Goal: Transaction & Acquisition: Purchase product/service

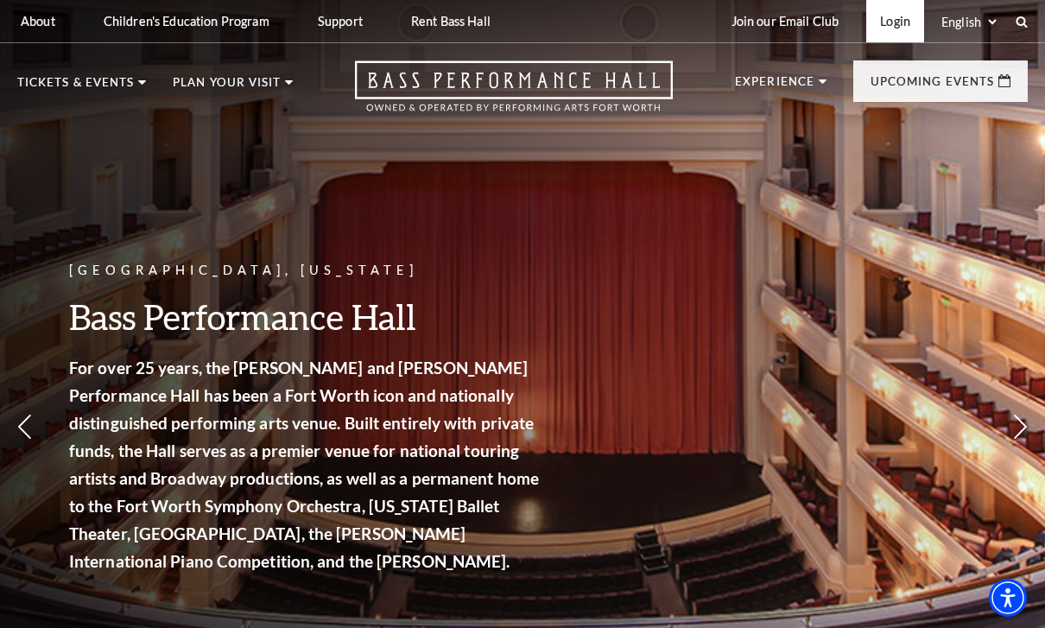
click at [905, 30] on link "Login" at bounding box center [895, 21] width 58 height 42
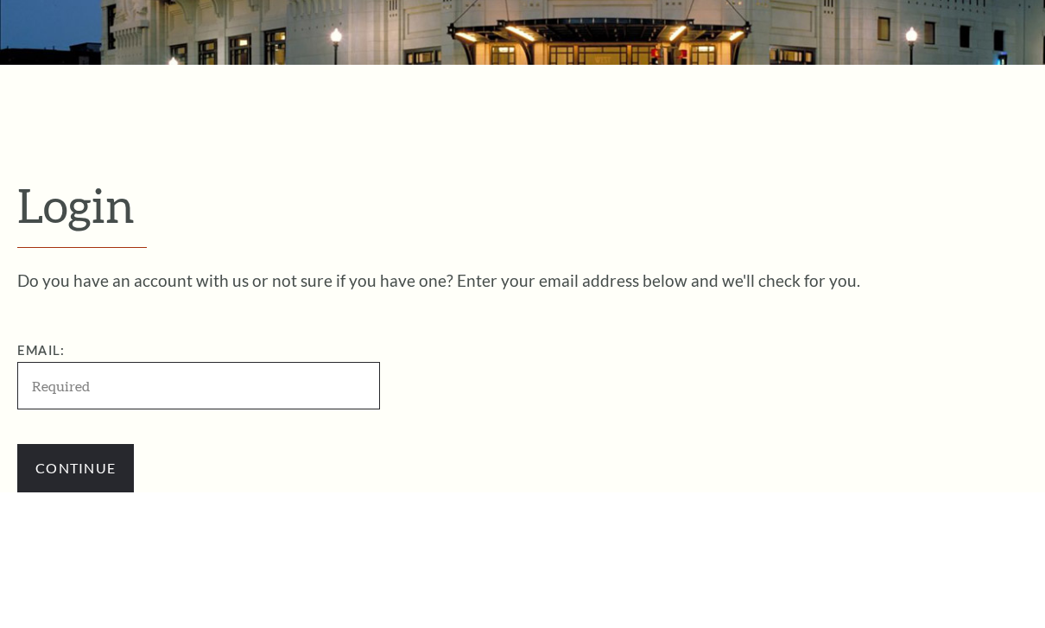
scroll to position [188, 0]
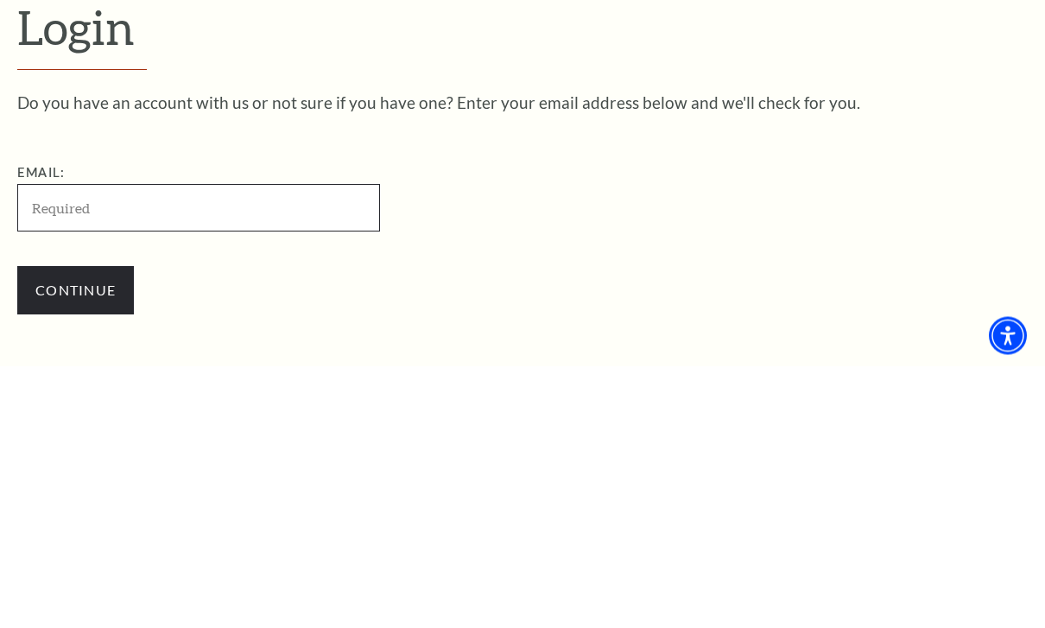
type input "kjdevries@me.com"
click at [75, 529] on input "Continue" at bounding box center [75, 553] width 117 height 48
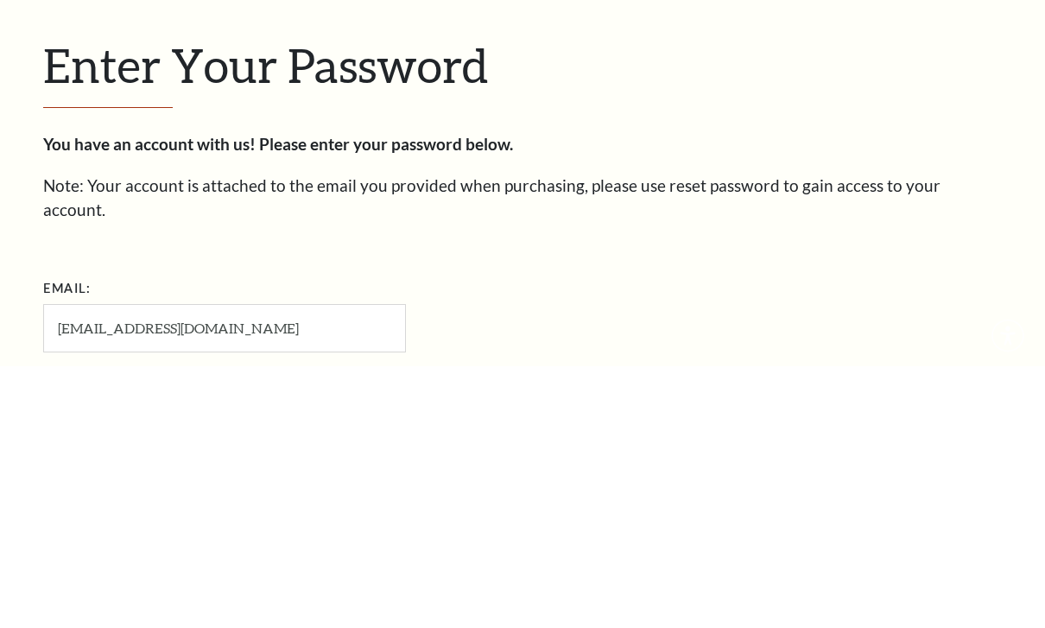
scroll to position [204, 0]
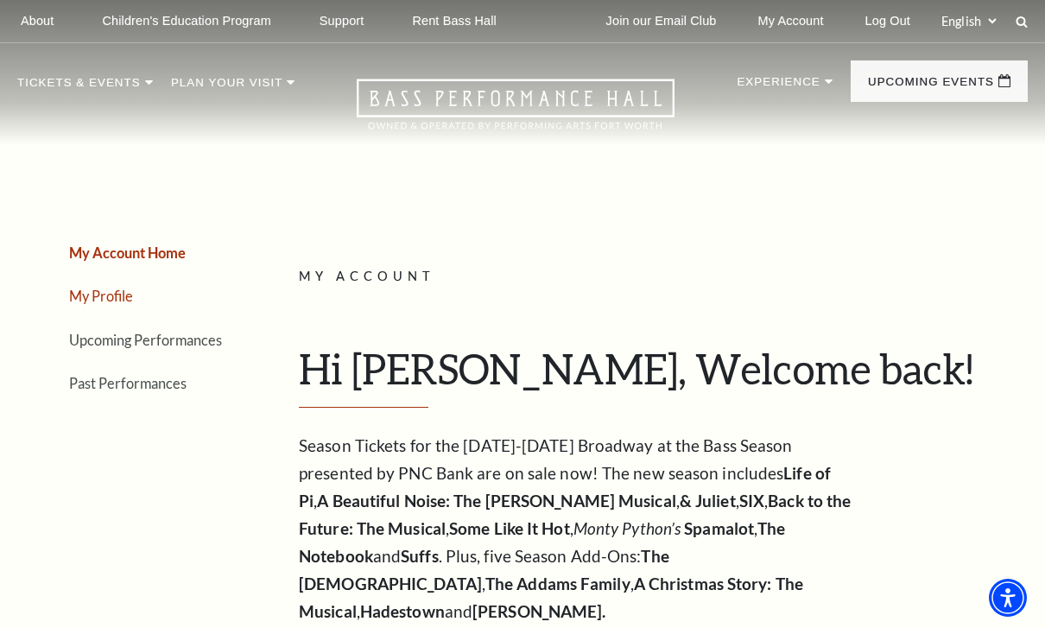
click at [111, 289] on link "My Profile" at bounding box center [101, 296] width 64 height 16
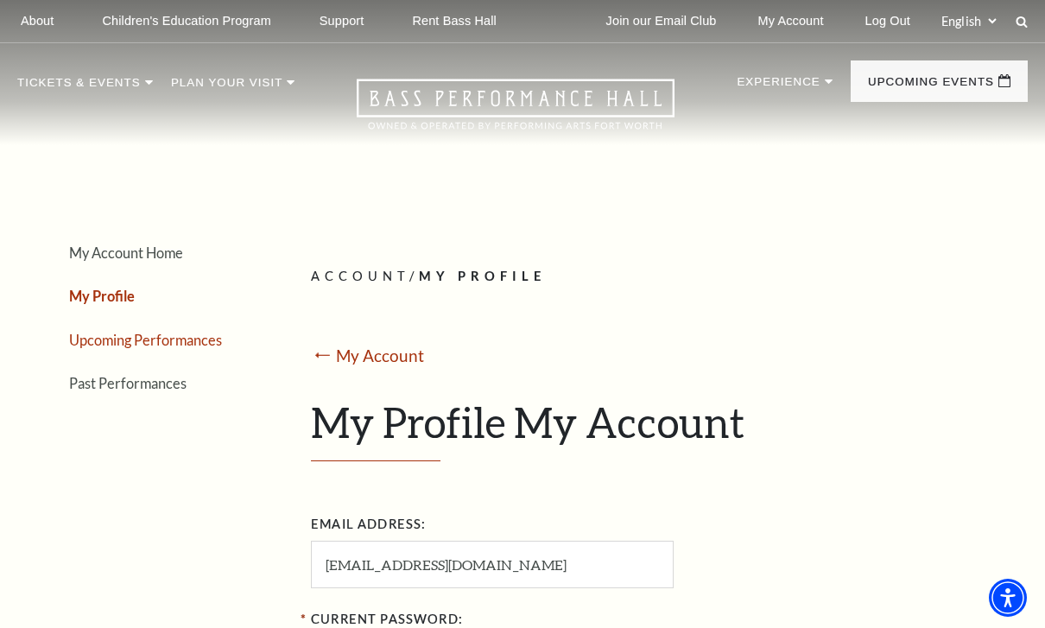
click at [182, 342] on link "Upcoming Performances" at bounding box center [145, 340] width 153 height 16
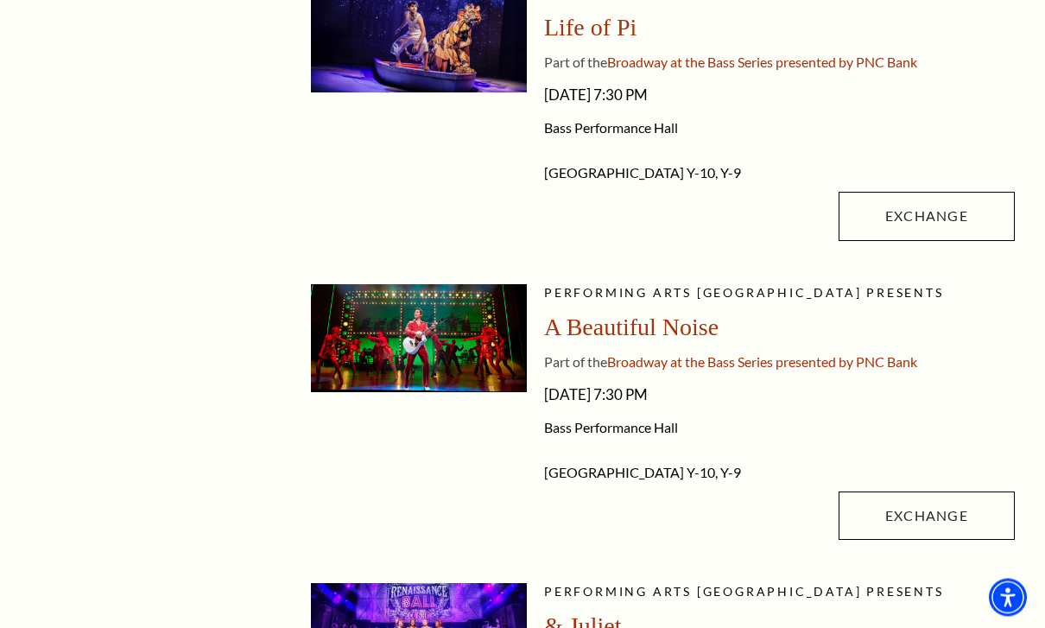
scroll to position [498, 0]
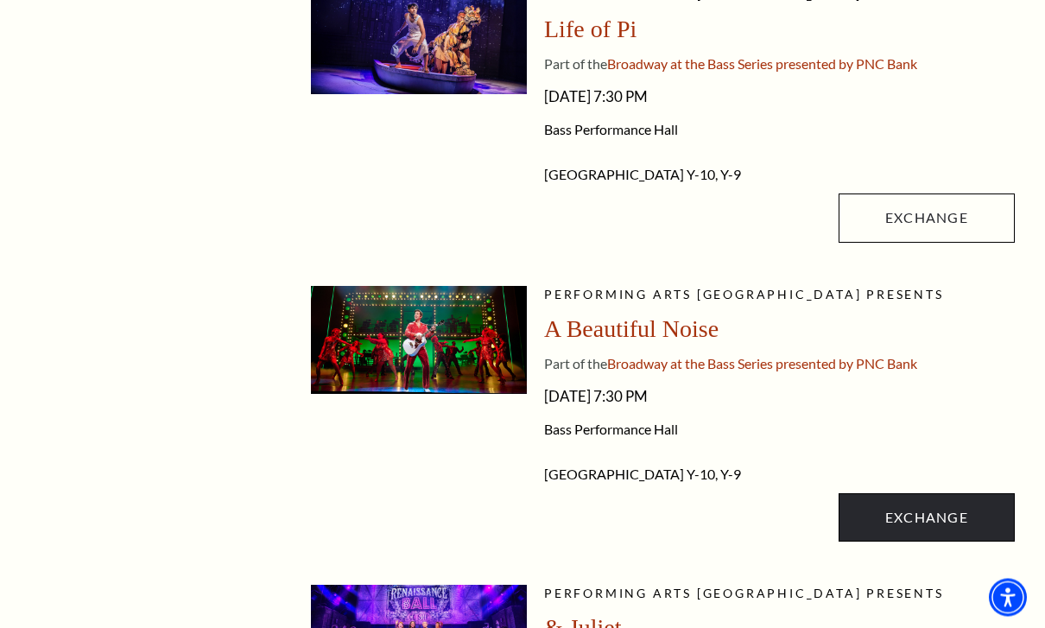
click at [930, 519] on link "Exchange" at bounding box center [927, 518] width 176 height 48
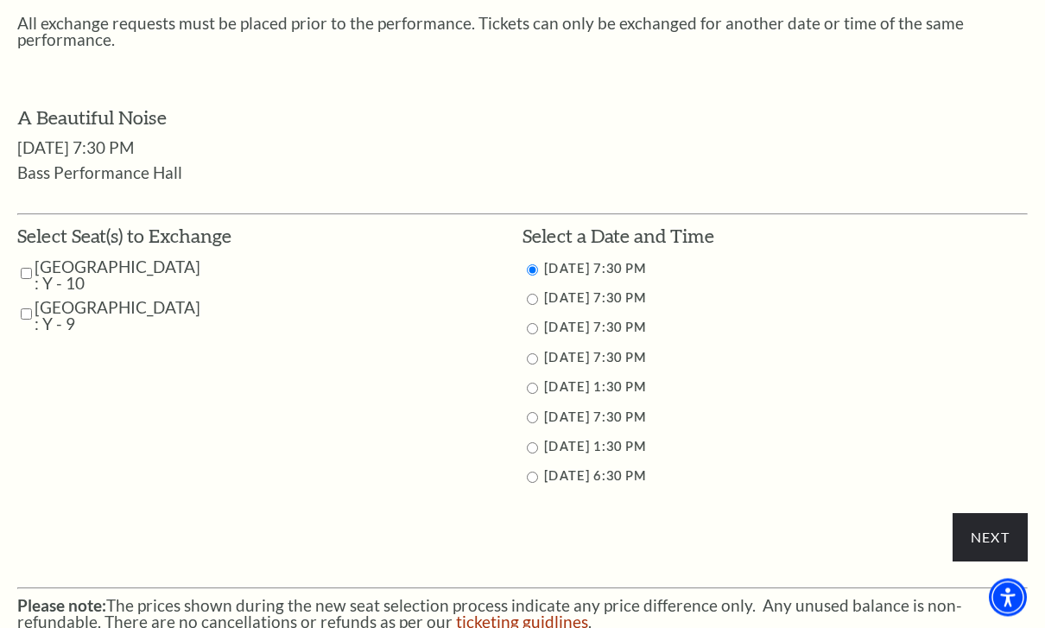
scroll to position [724, 0]
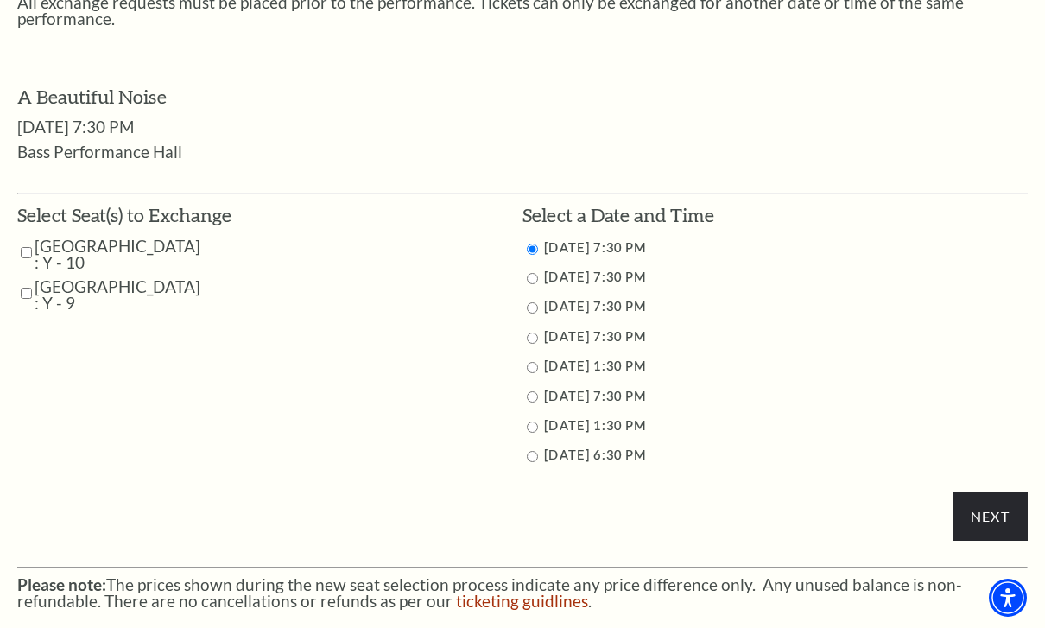
click at [31, 238] on input "Parterre Circle Center : Y - 10" at bounding box center [26, 253] width 11 height 30
checkbox input "true"
click at [20, 292] on td "Parterre Circle Center : Y - 9" at bounding box center [135, 294] width 237 height 33
click at [34, 275] on tr "Parterre Circle Center : Y - 10 Parterre Circle Center : Y - 9" at bounding box center [135, 279] width 237 height 82
click at [32, 279] on input "Parterre Circle Center : Y - 9" at bounding box center [26, 293] width 11 height 30
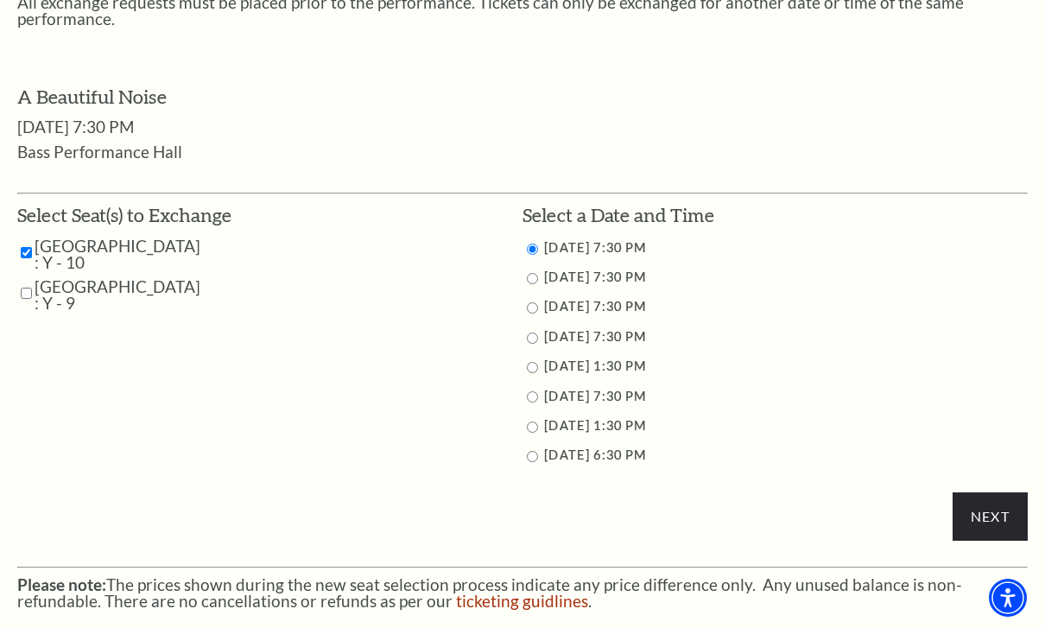
checkbox input "true"
click at [535, 333] on input "10/31/2025 7:30 PM" at bounding box center [532, 338] width 11 height 11
radio input "true"
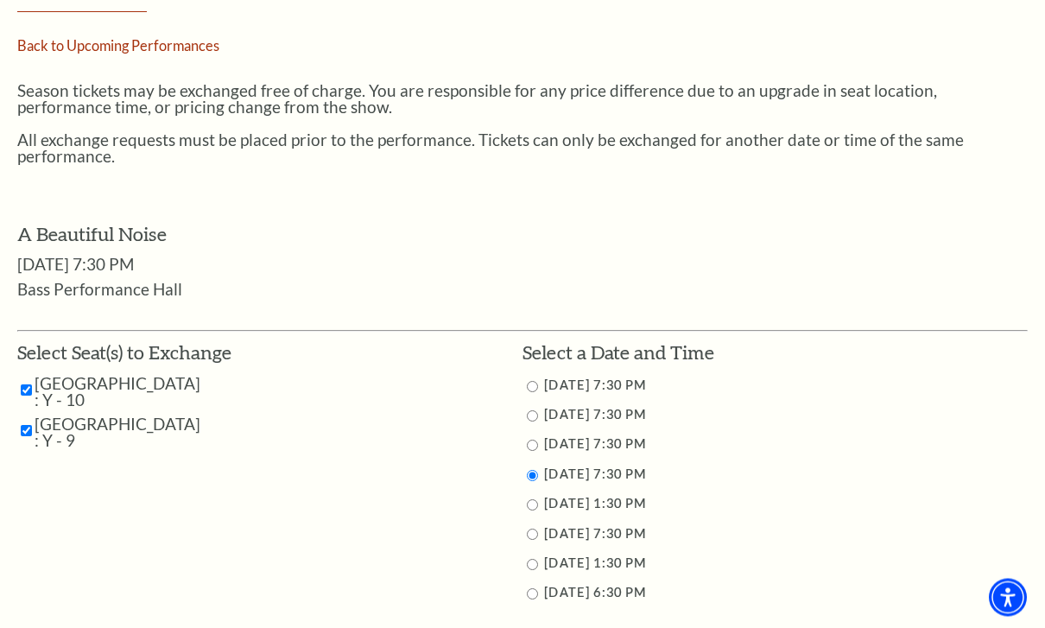
scroll to position [586, 0]
click at [529, 529] on input "11/1/2025 7:30 PM" at bounding box center [532, 534] width 11 height 11
radio input "true"
click at [521, 586] on div "Next" at bounding box center [522, 517] width 1011 height 356
click at [533, 589] on input "11/2/2025 6:30 PM" at bounding box center [532, 593] width 11 height 11
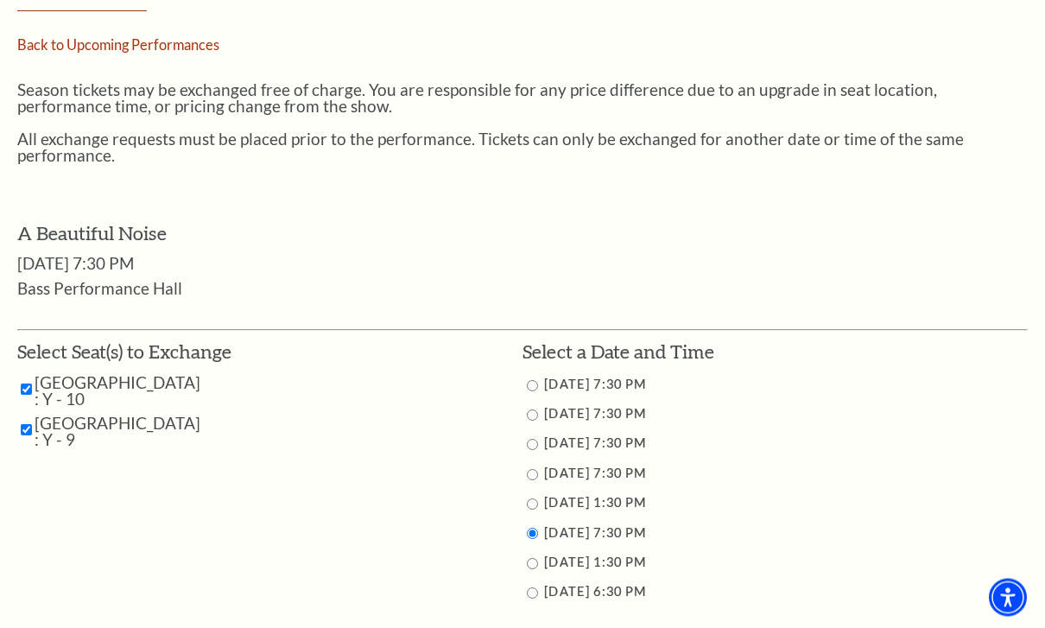
radio input "true"
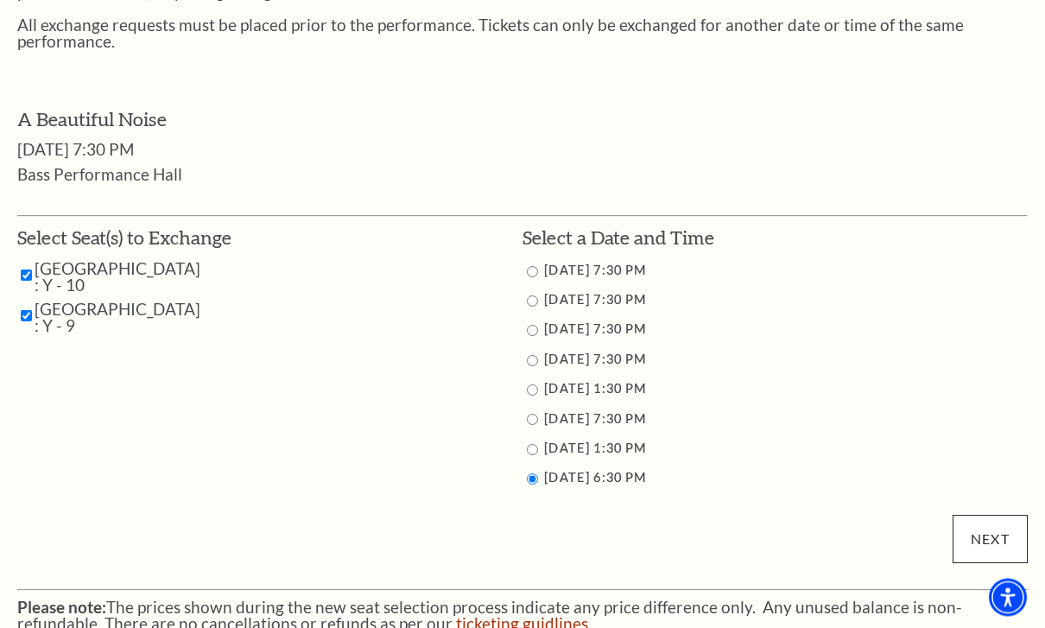
click at [986, 516] on input "Next" at bounding box center [990, 540] width 75 height 48
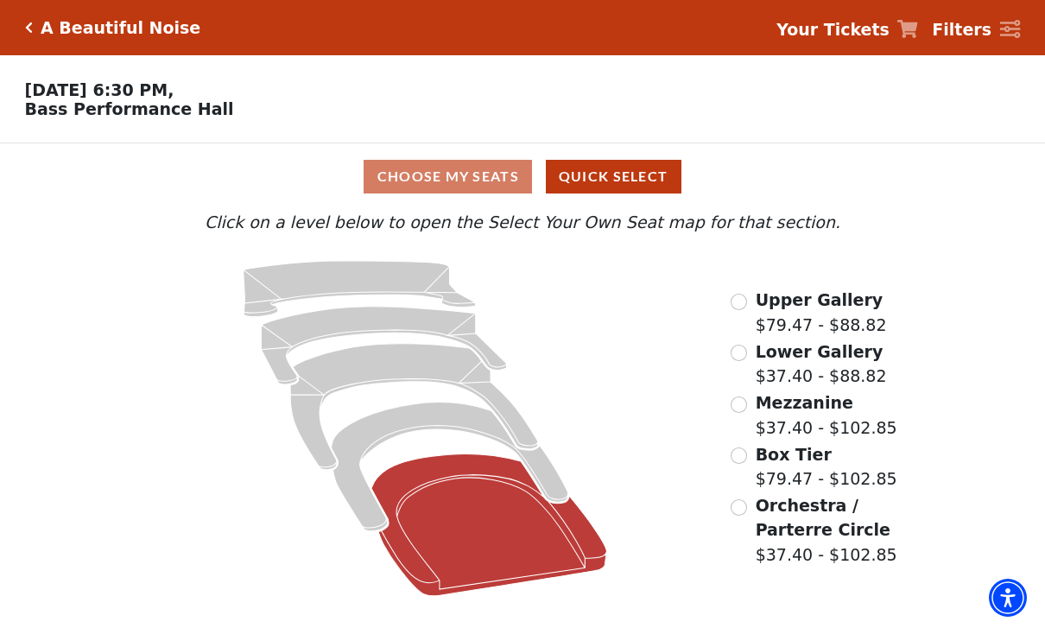
click at [500, 538] on icon "Orchestra / Parterre Circle - Seats Available: 27" at bounding box center [488, 525] width 235 height 142
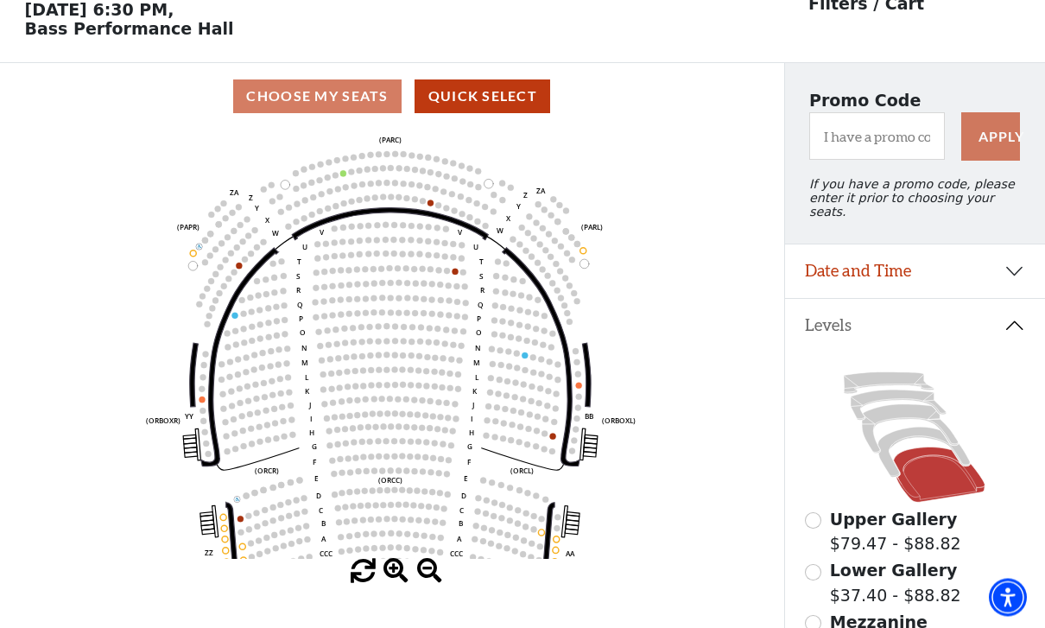
scroll to position [80, 0]
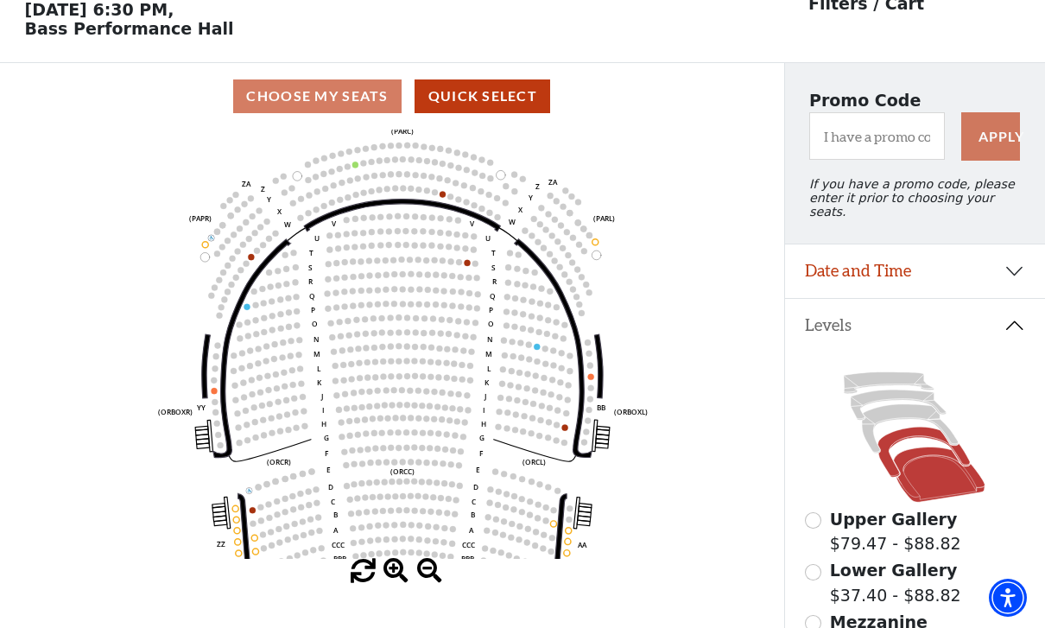
click at [922, 428] on icon at bounding box center [924, 453] width 92 height 50
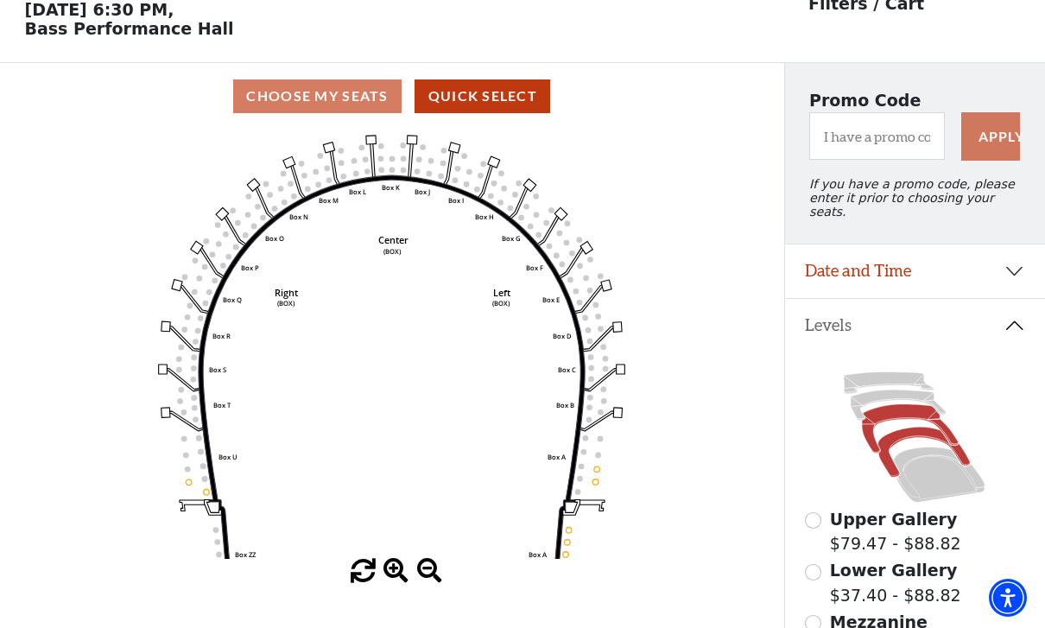
click at [911, 404] on icon at bounding box center [911, 428] width 97 height 49
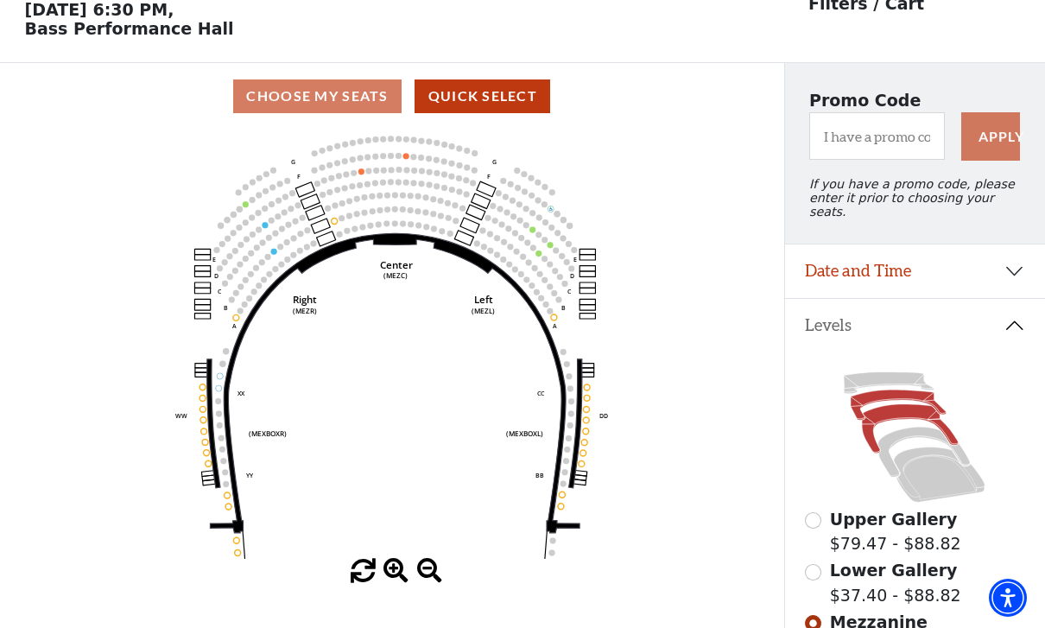
click at [921, 390] on icon at bounding box center [899, 405] width 96 height 30
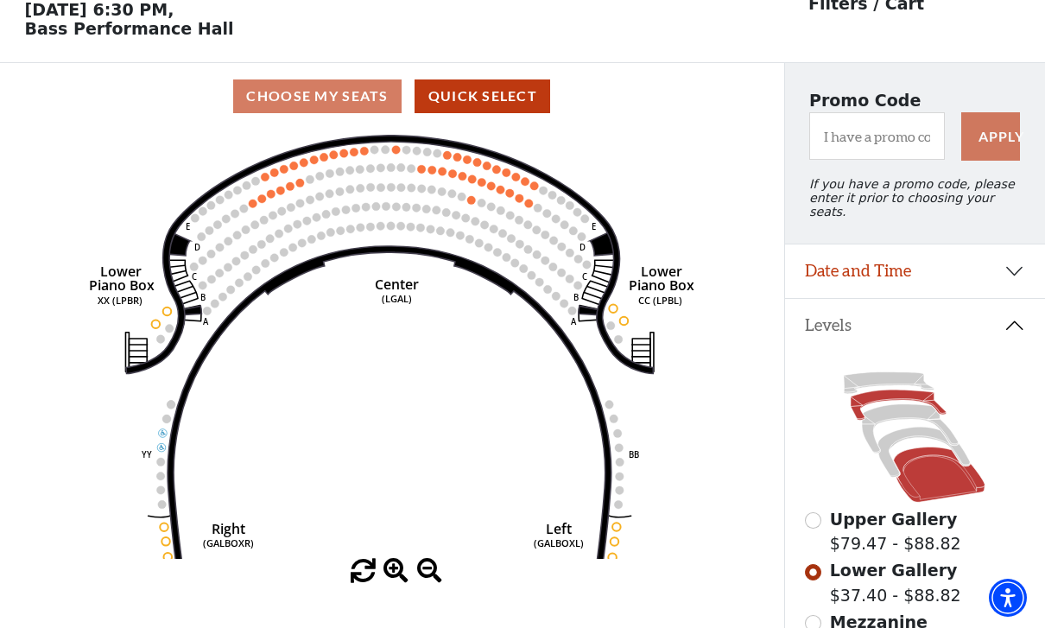
click at [927, 447] on icon at bounding box center [940, 474] width 92 height 55
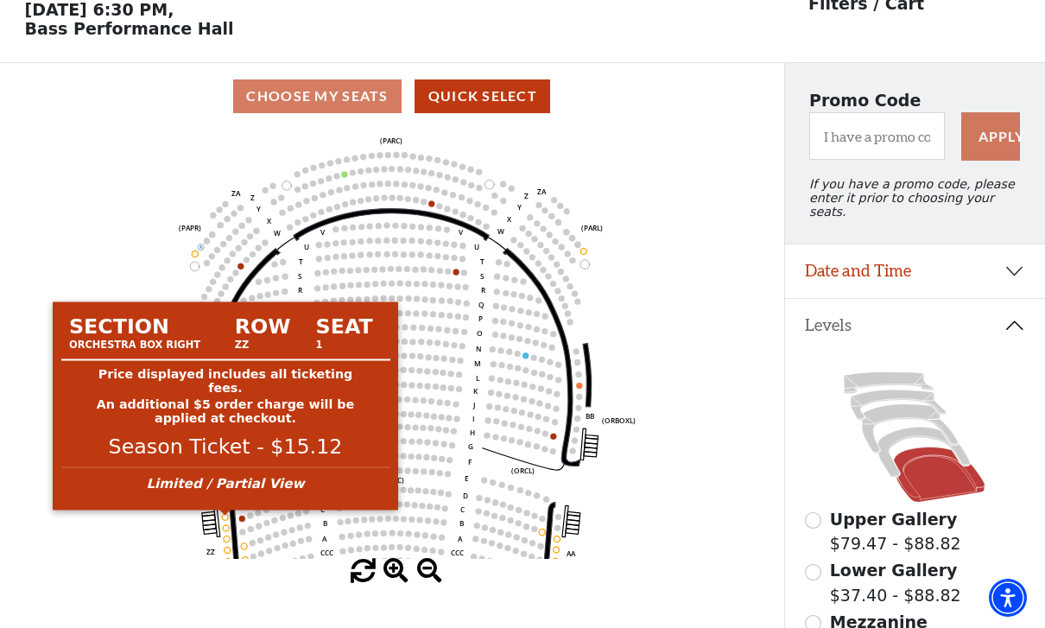
click at [227, 519] on circle at bounding box center [225, 517] width 6 height 6
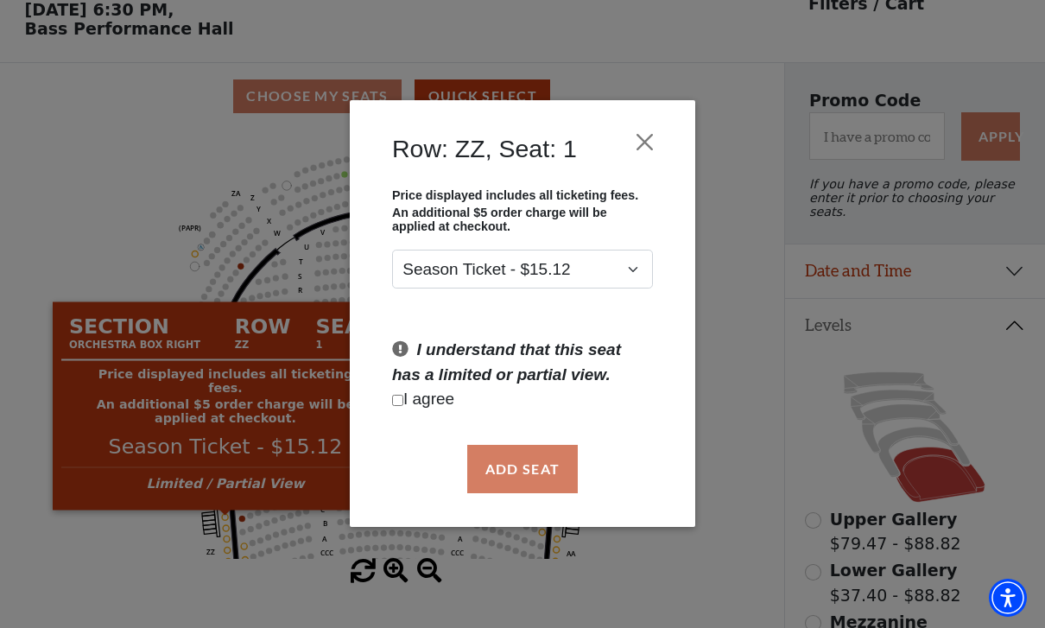
click at [402, 398] on input "Checkbox field" at bounding box center [397, 400] width 11 height 11
checkbox input "true"
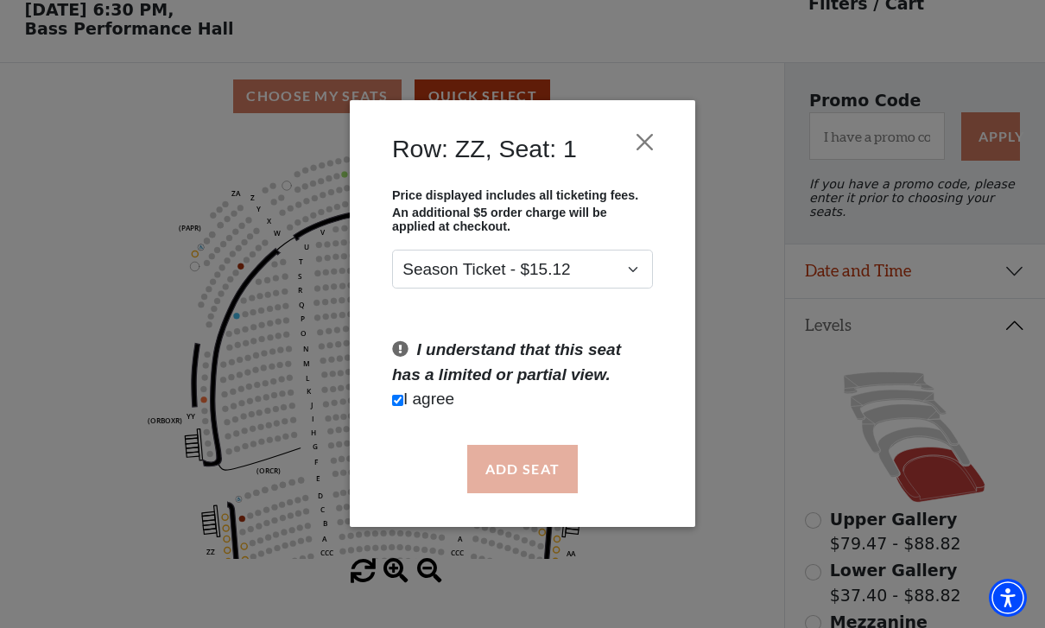
click at [509, 457] on button "Add Seat" at bounding box center [522, 469] width 111 height 48
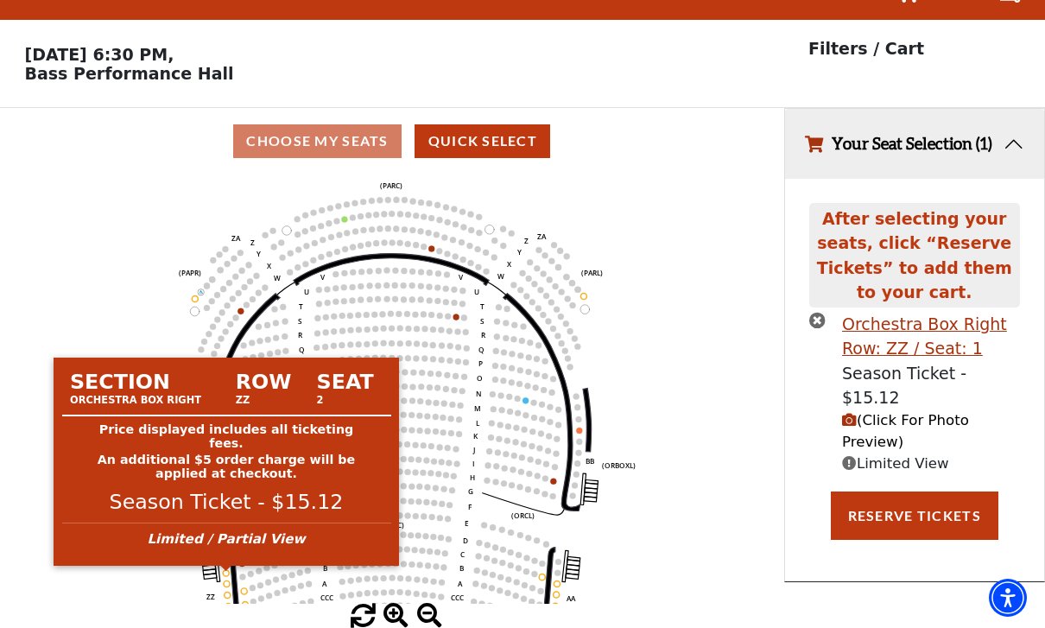
click at [225, 570] on circle at bounding box center [227, 573] width 6 height 6
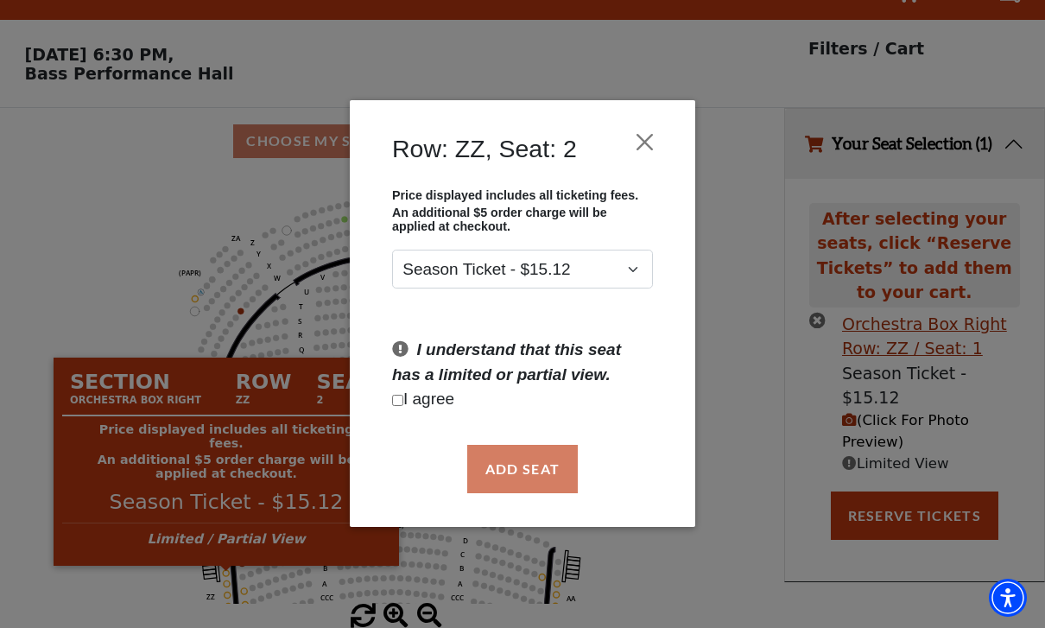
click at [403, 397] on input "Checkbox field" at bounding box center [397, 400] width 11 height 11
checkbox input "true"
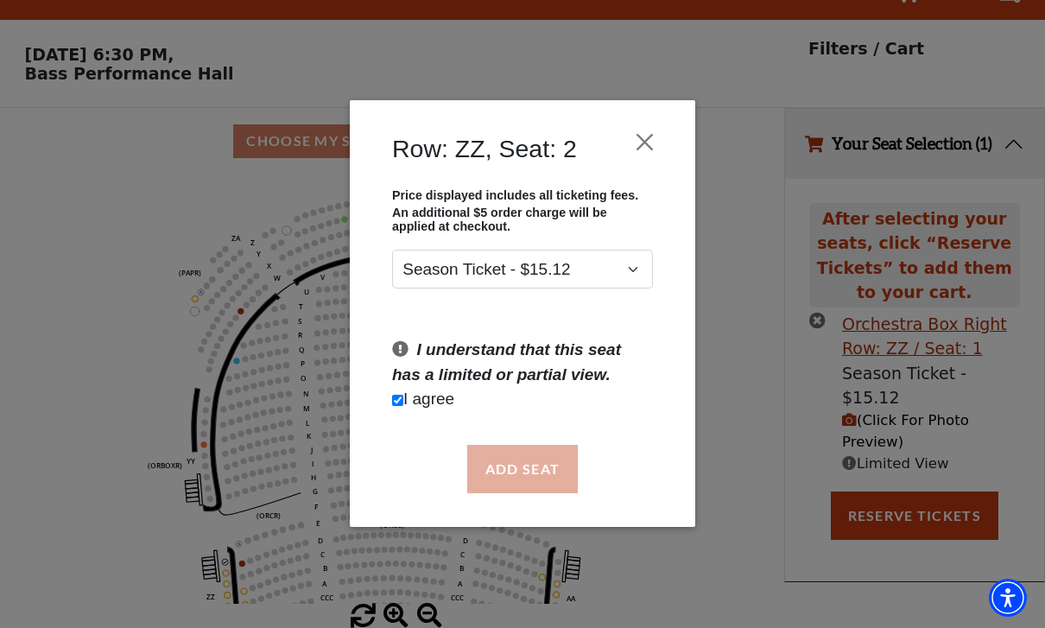
click at [526, 465] on button "Add Seat" at bounding box center [522, 469] width 111 height 48
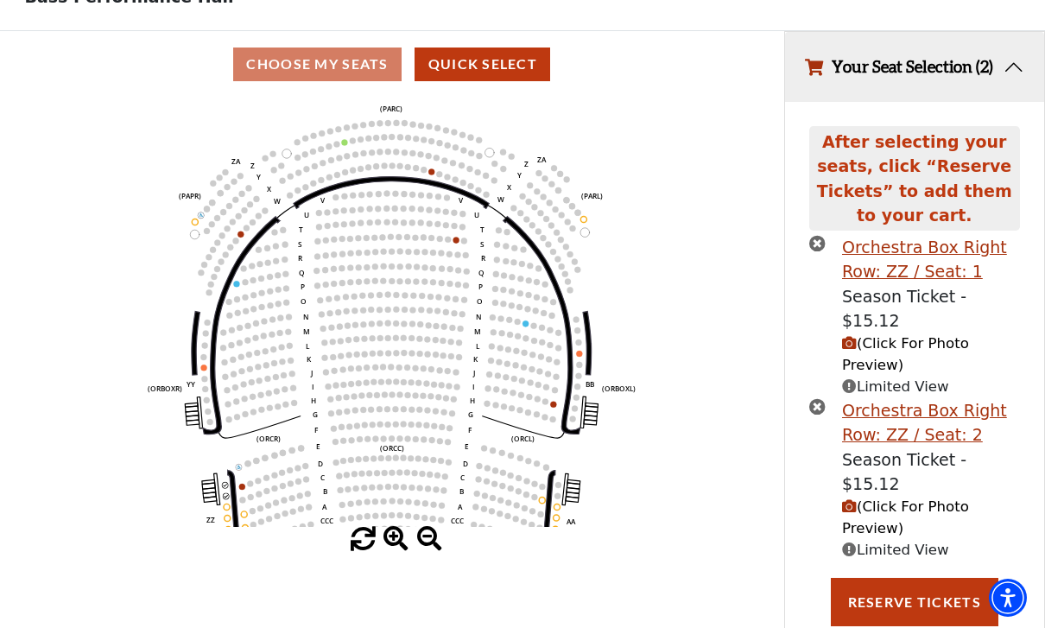
scroll to position [115, 0]
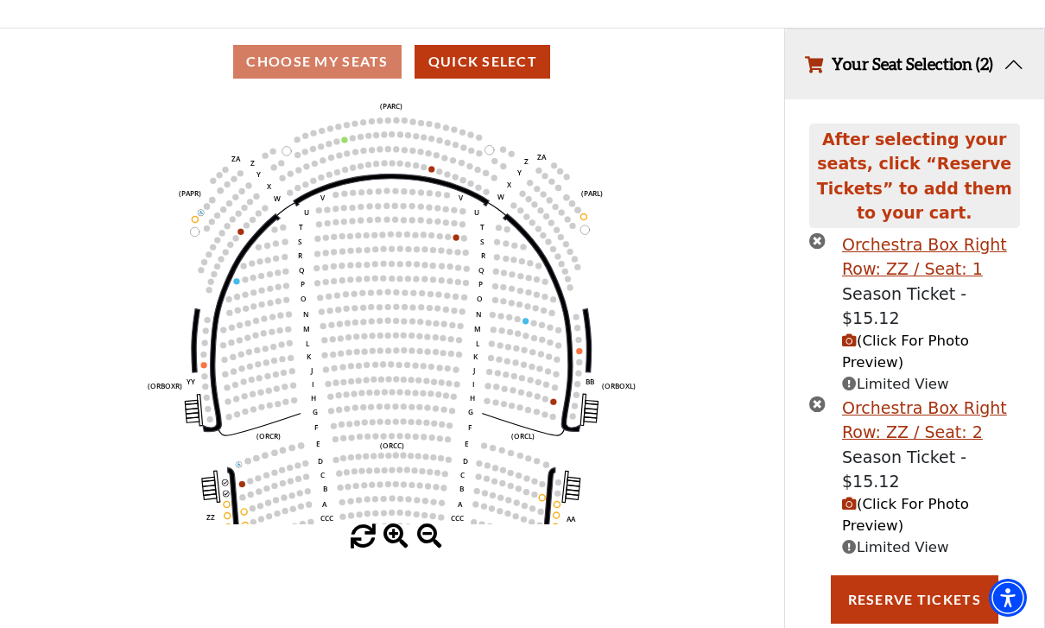
click at [851, 337] on icon "(Click For Photo Preview)" at bounding box center [849, 340] width 15 height 15
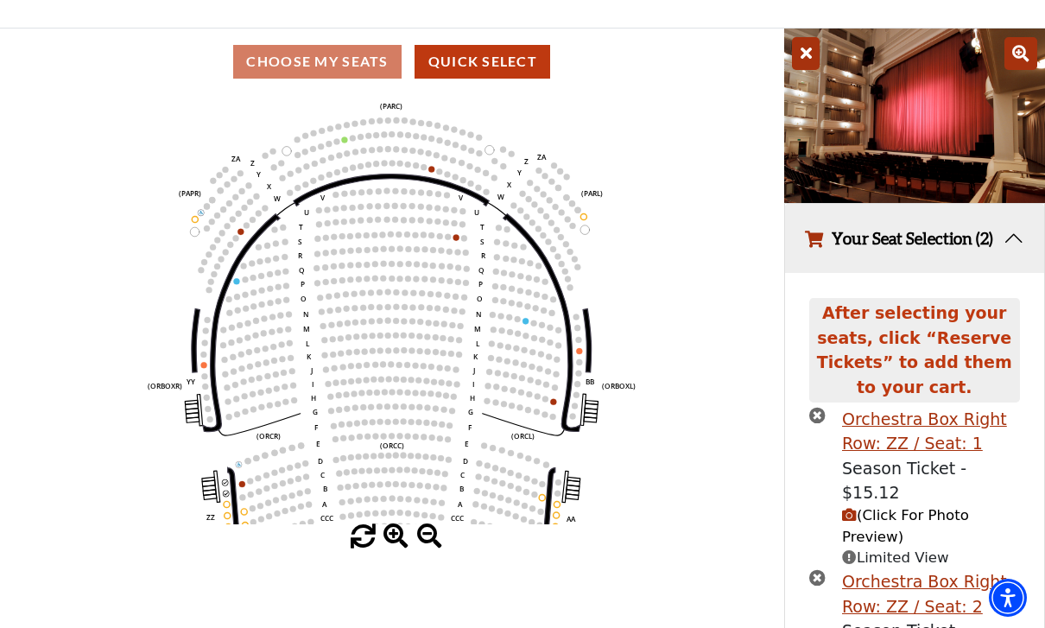
click at [809, 56] on icon at bounding box center [806, 53] width 28 height 33
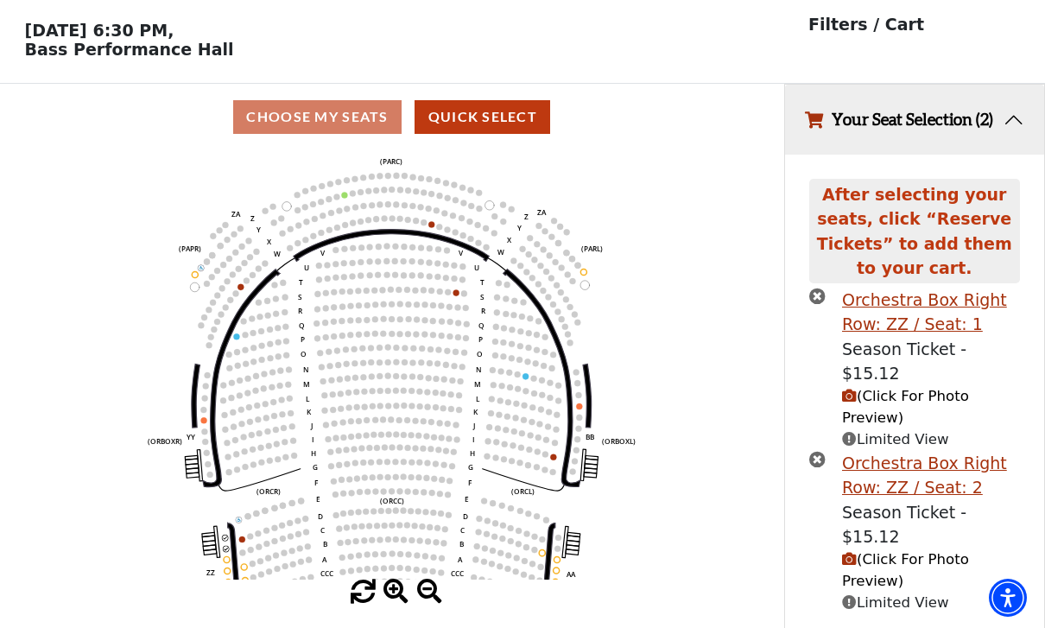
scroll to position [31, 0]
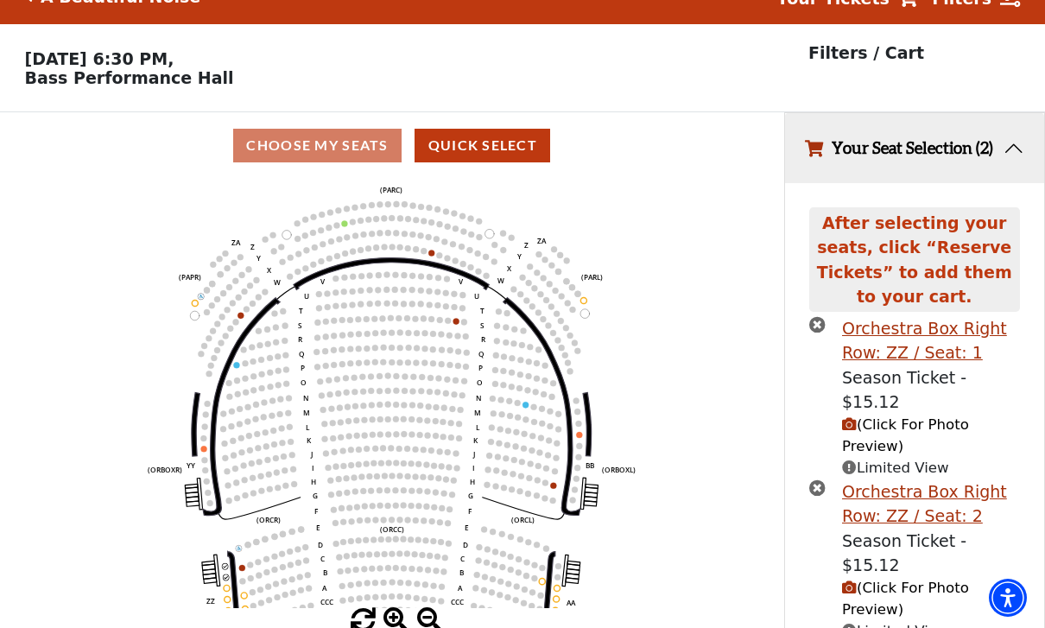
click at [1017, 152] on button "Your Seat Selection (2)" at bounding box center [915, 148] width 260 height 70
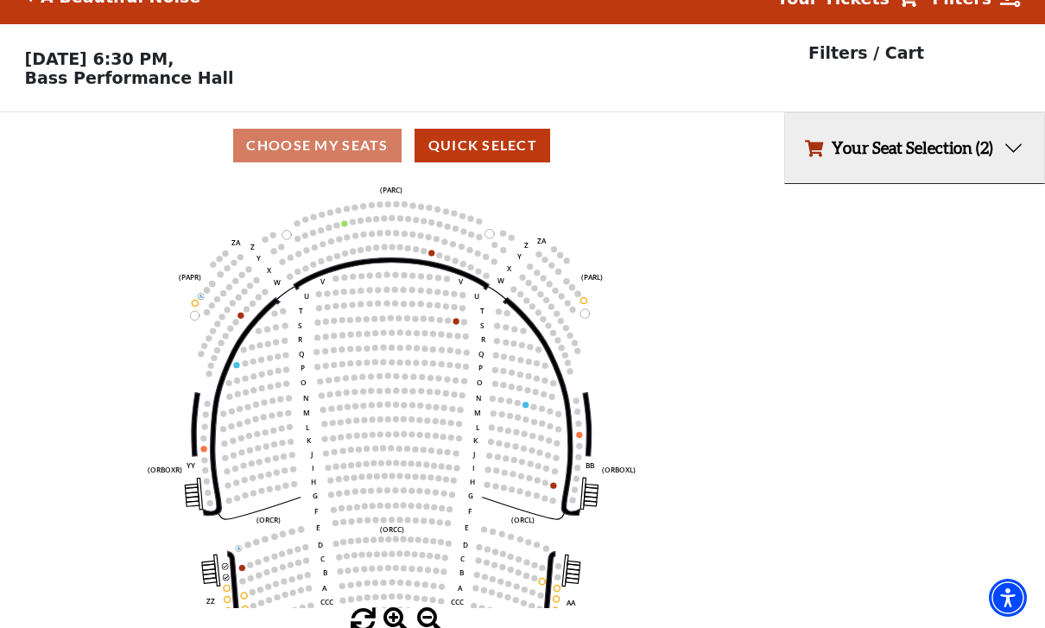
click at [1023, 153] on button "Your Seat Selection (2)" at bounding box center [915, 148] width 260 height 70
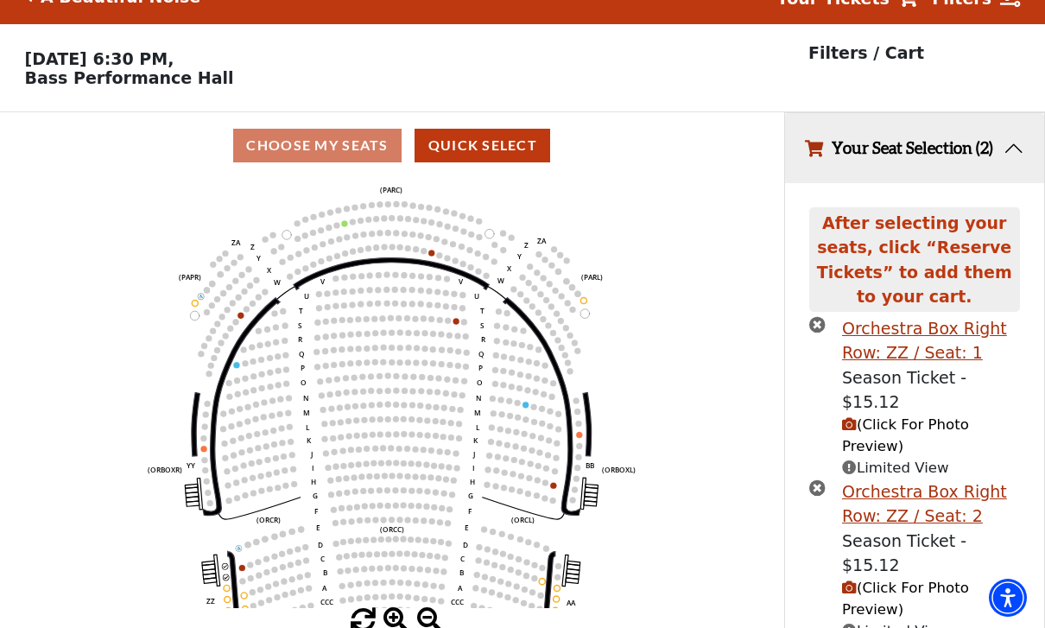
click at [333, 158] on div "Choose My Seats Quick Select" at bounding box center [392, 146] width 784 height 34
click at [824, 333] on icon "times-circle" at bounding box center [817, 324] width 16 height 16
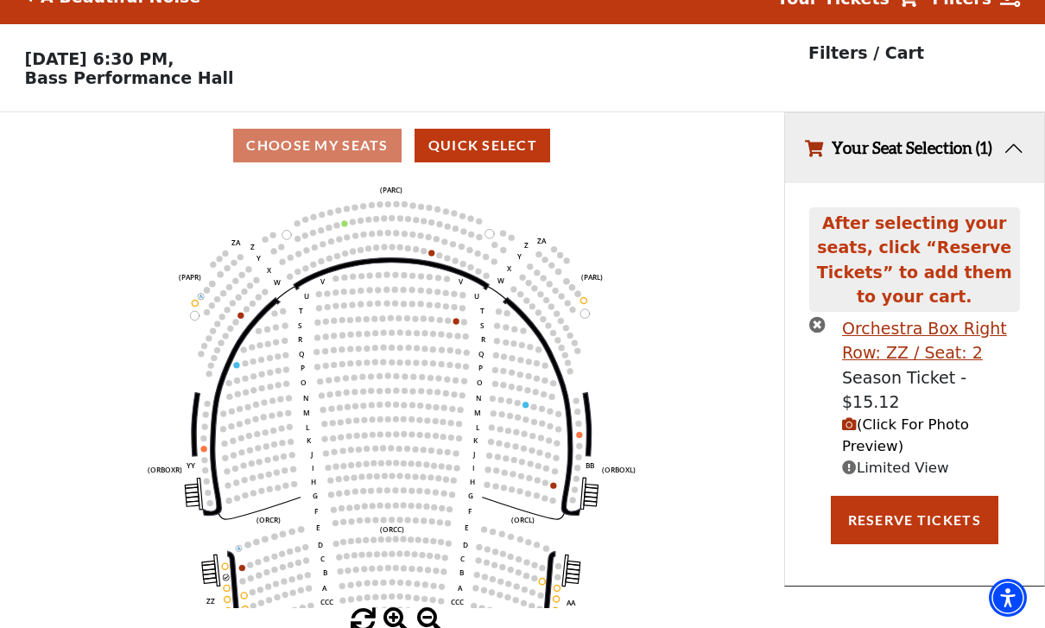
click at [820, 320] on icon "times-circle" at bounding box center [817, 324] width 16 height 16
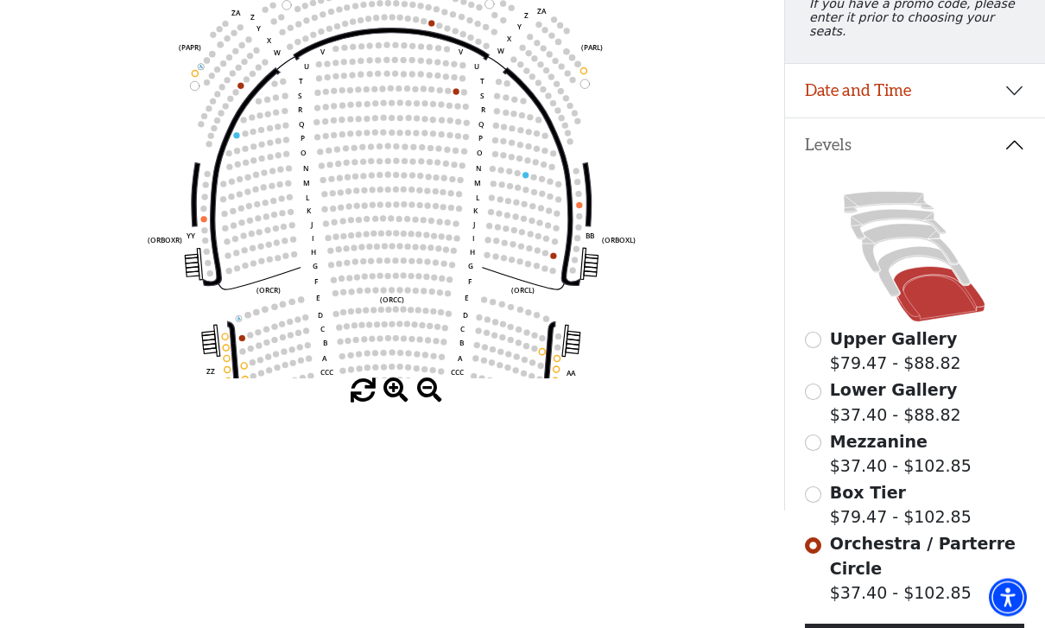
scroll to position [316, 0]
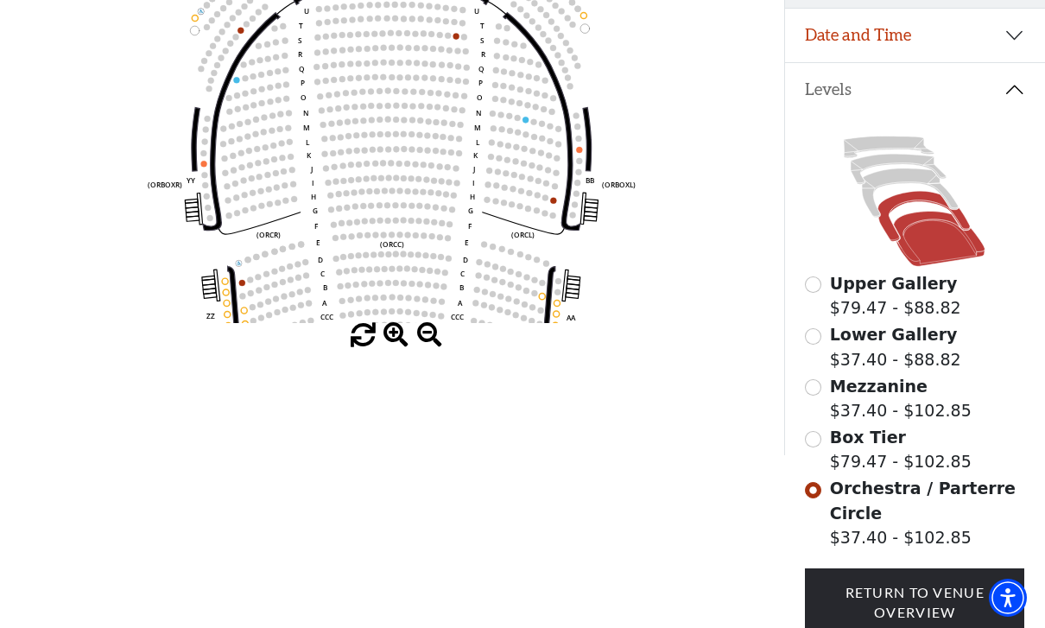
click at [915, 193] on icon at bounding box center [924, 217] width 92 height 50
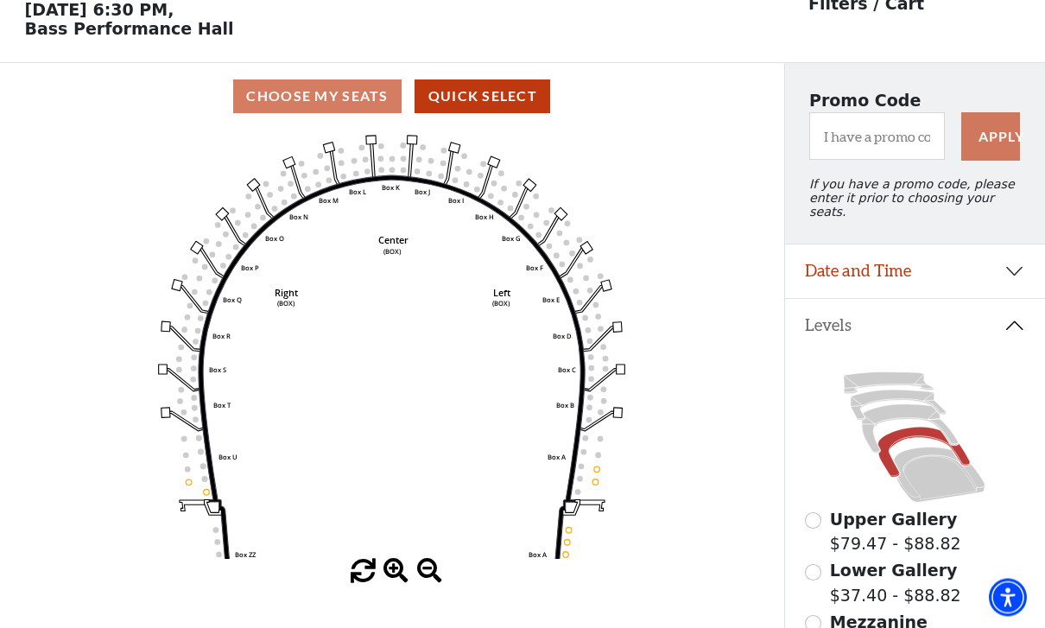
scroll to position [80, 0]
click at [571, 532] on circle at bounding box center [570, 530] width 6 height 6
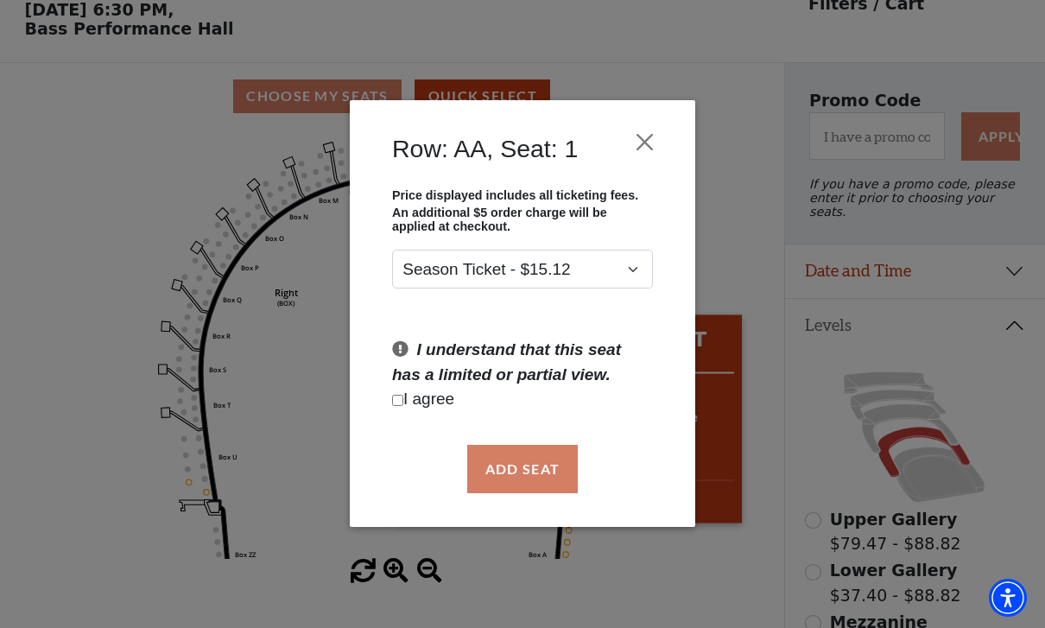
click at [403, 404] on input "Checkbox field" at bounding box center [397, 400] width 11 height 11
checkbox input "true"
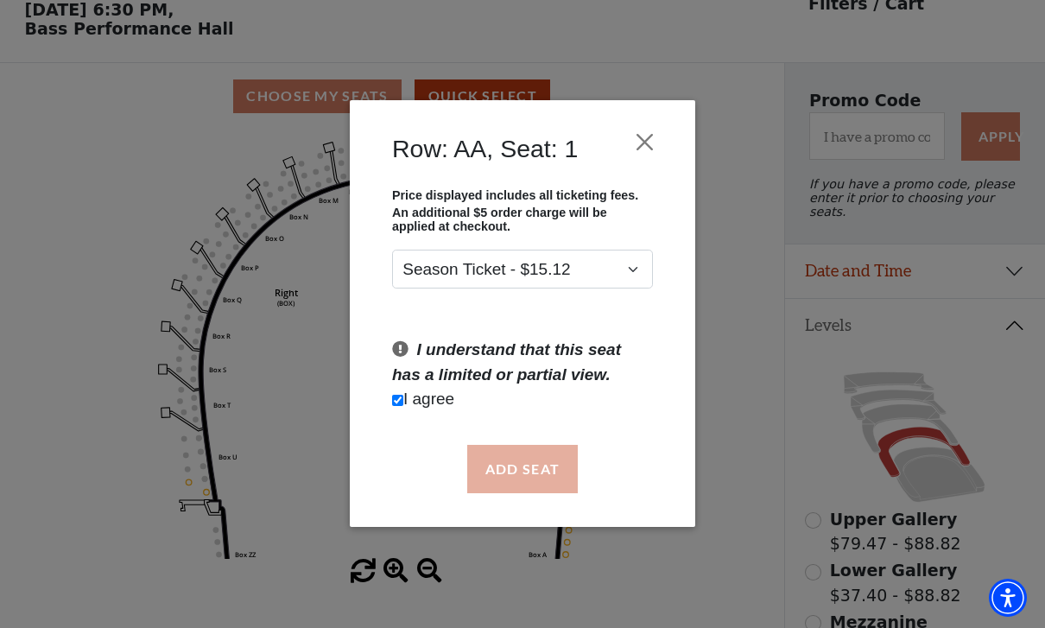
click at [542, 471] on button "Add Seat" at bounding box center [522, 469] width 111 height 48
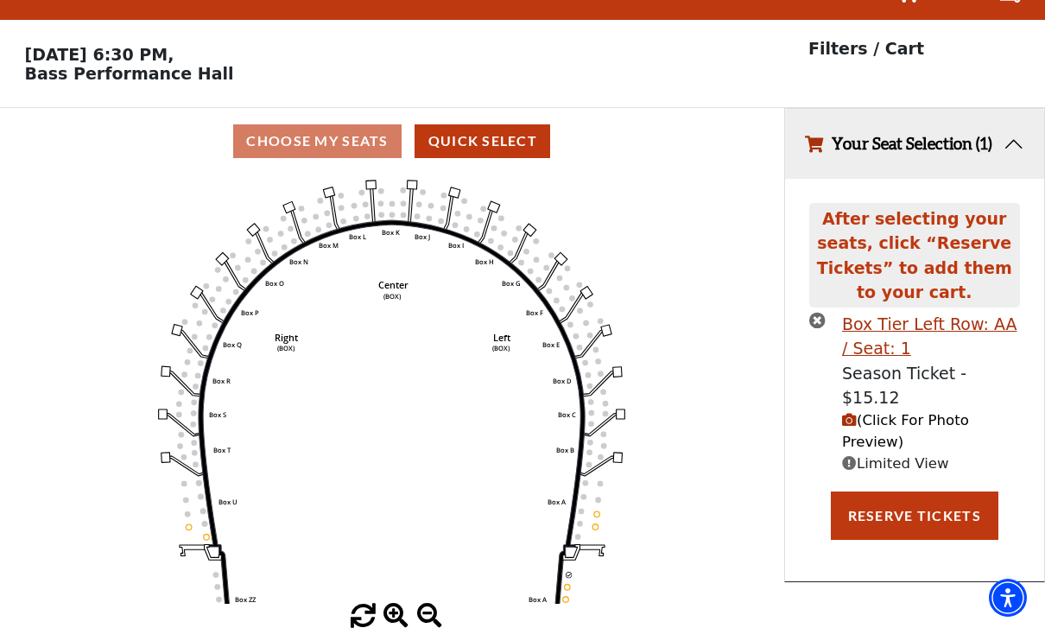
click at [884, 412] on span "(Click For Photo Preview)" at bounding box center [905, 431] width 127 height 38
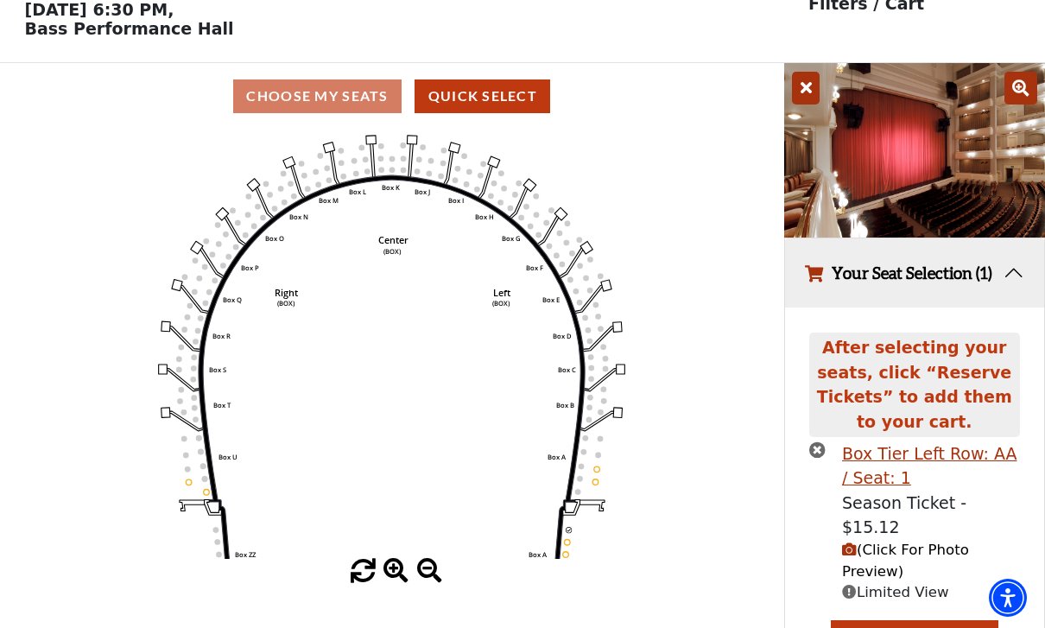
click at [570, 533] on circle at bounding box center [570, 530] width 6 height 6
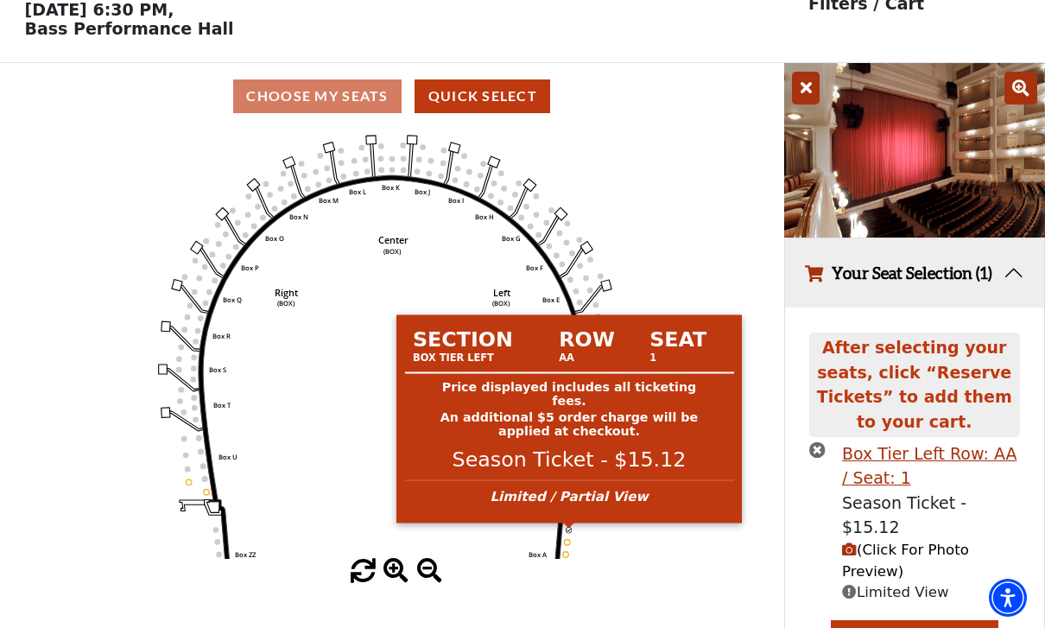
click at [567, 545] on circle at bounding box center [568, 542] width 6 height 6
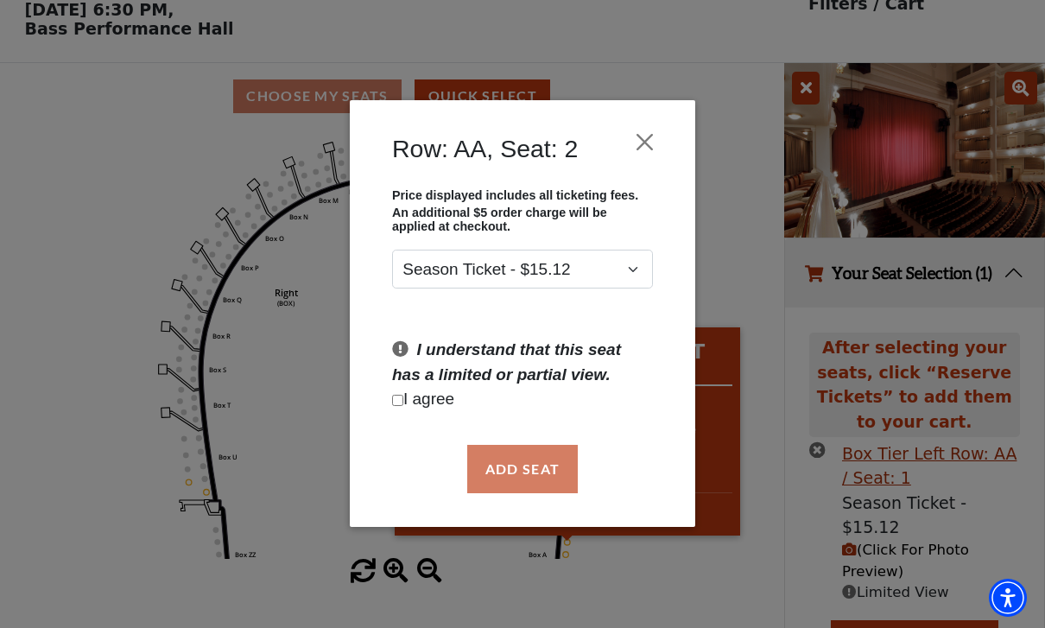
click at [421, 409] on p "I agree" at bounding box center [522, 400] width 261 height 25
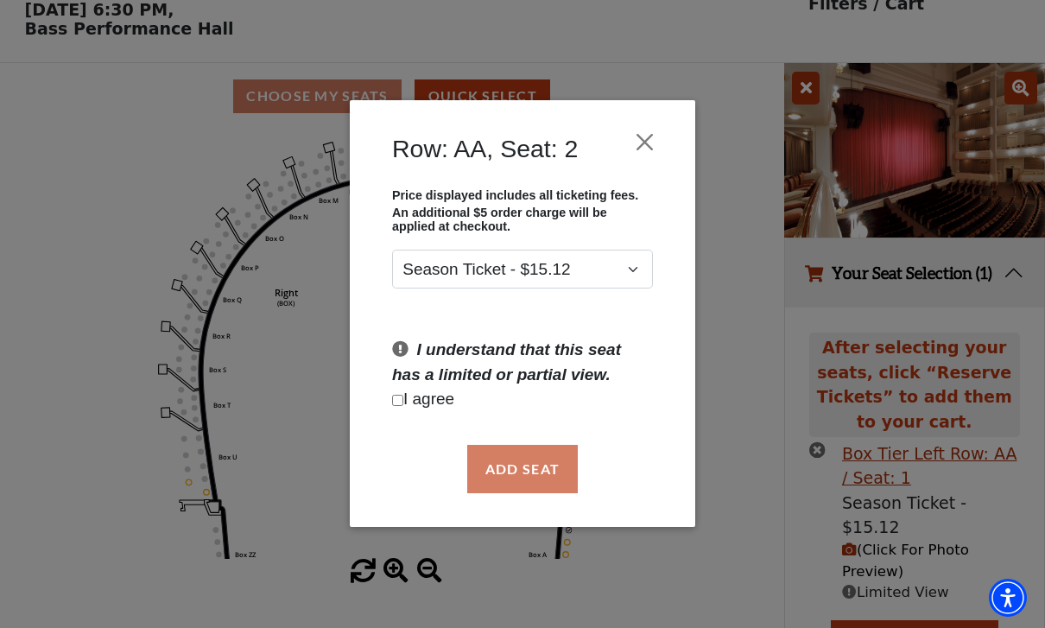
click at [400, 406] on input "Checkbox field" at bounding box center [397, 400] width 11 height 11
checkbox input "true"
click at [534, 475] on button "Add Seat" at bounding box center [522, 469] width 111 height 48
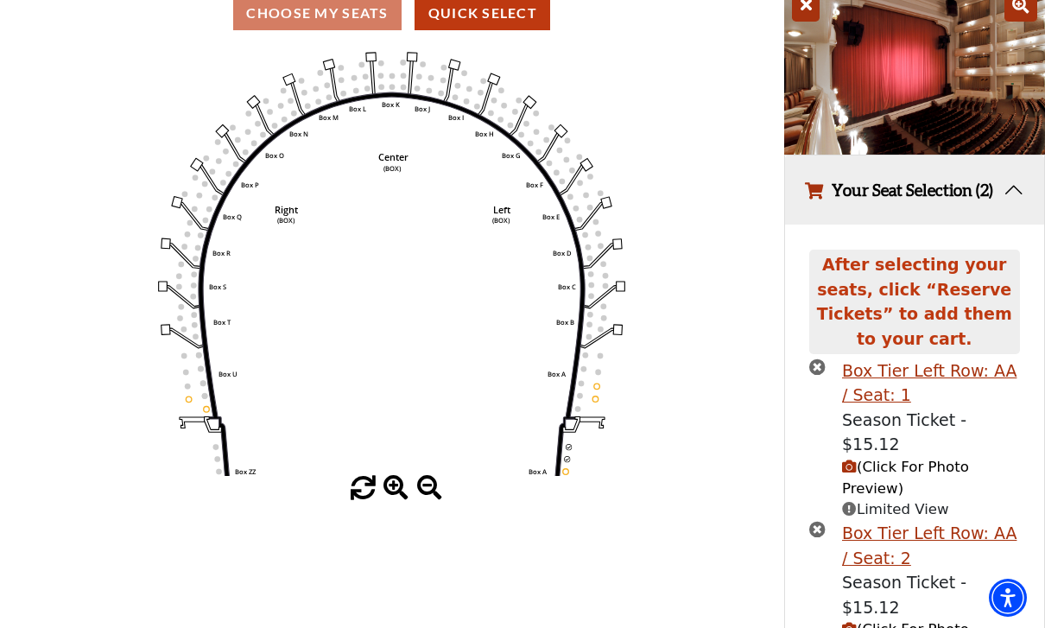
scroll to position [233, 0]
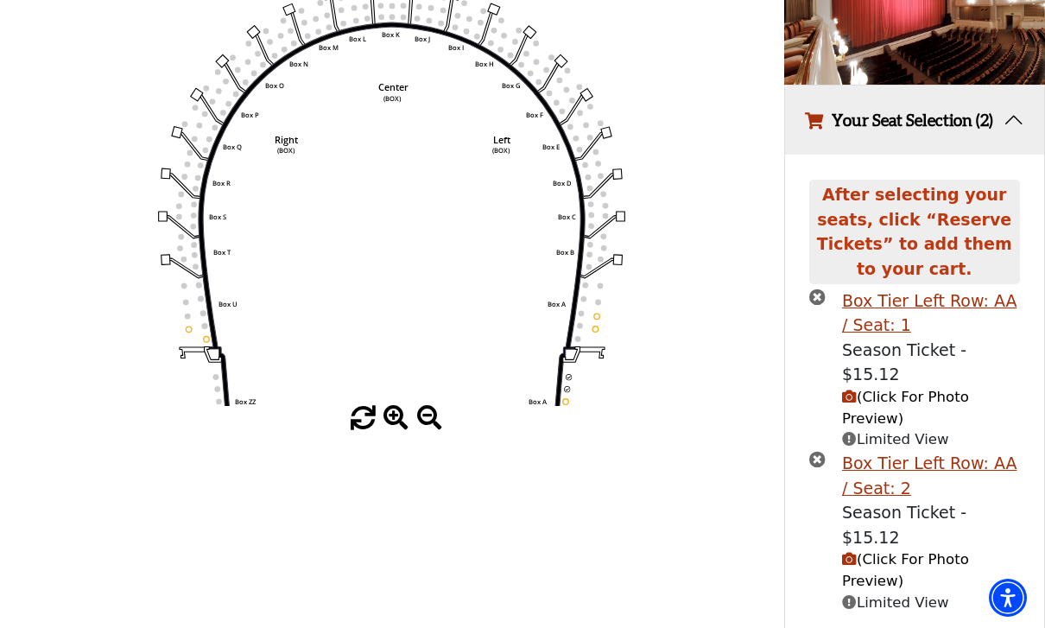
click at [823, 451] on icon "times-circle" at bounding box center [817, 459] width 16 height 16
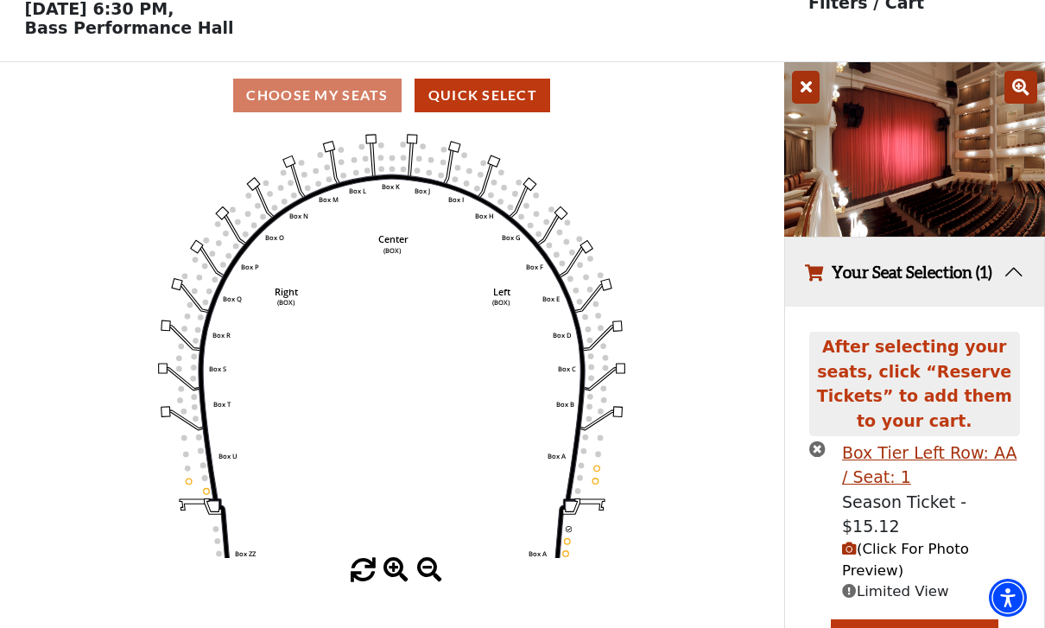
click at [814, 453] on icon "times-circle" at bounding box center [817, 448] width 16 height 16
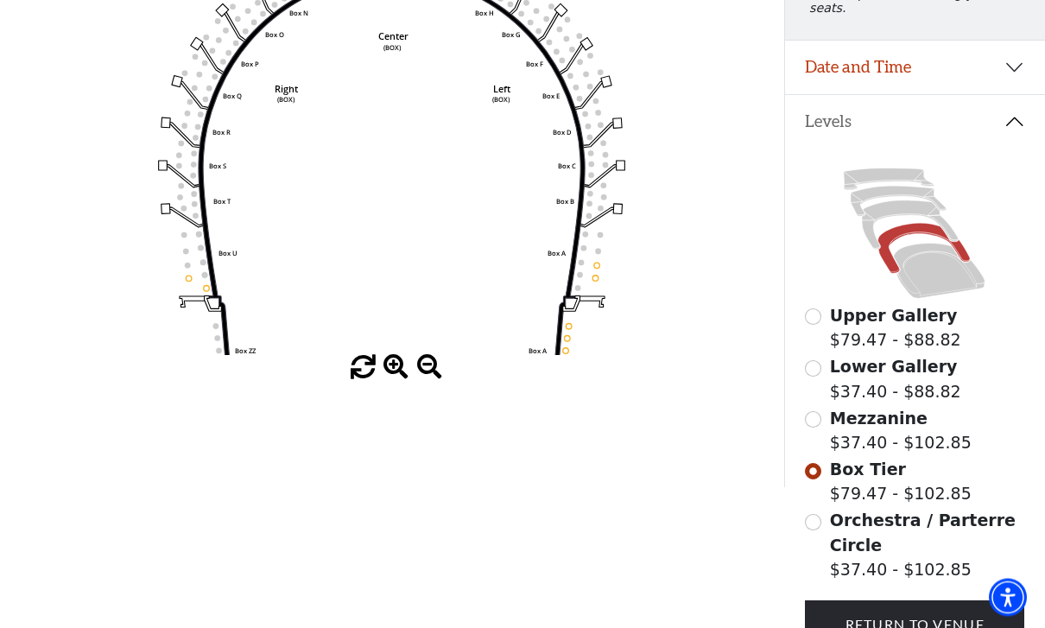
scroll to position [316, 0]
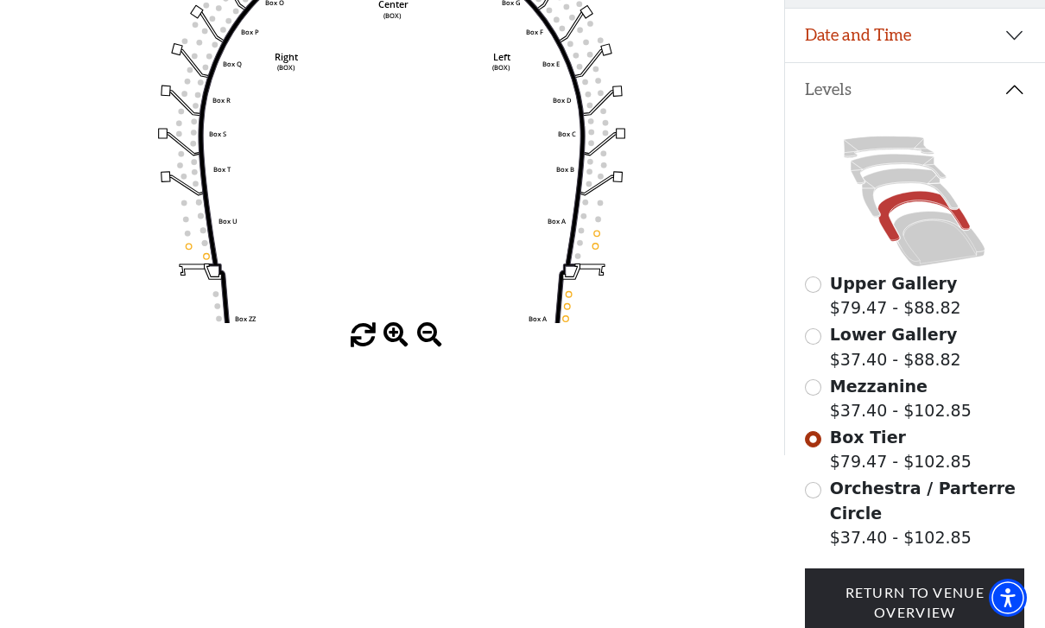
click at [697, 323] on icon "Left (BOX) Right (BOX) Center (BOX) Box ZZ Box U Box T Box S Box R Box Q Box P …" at bounding box center [392, 108] width 706 height 429
click at [925, 244] on icon at bounding box center [940, 239] width 92 height 55
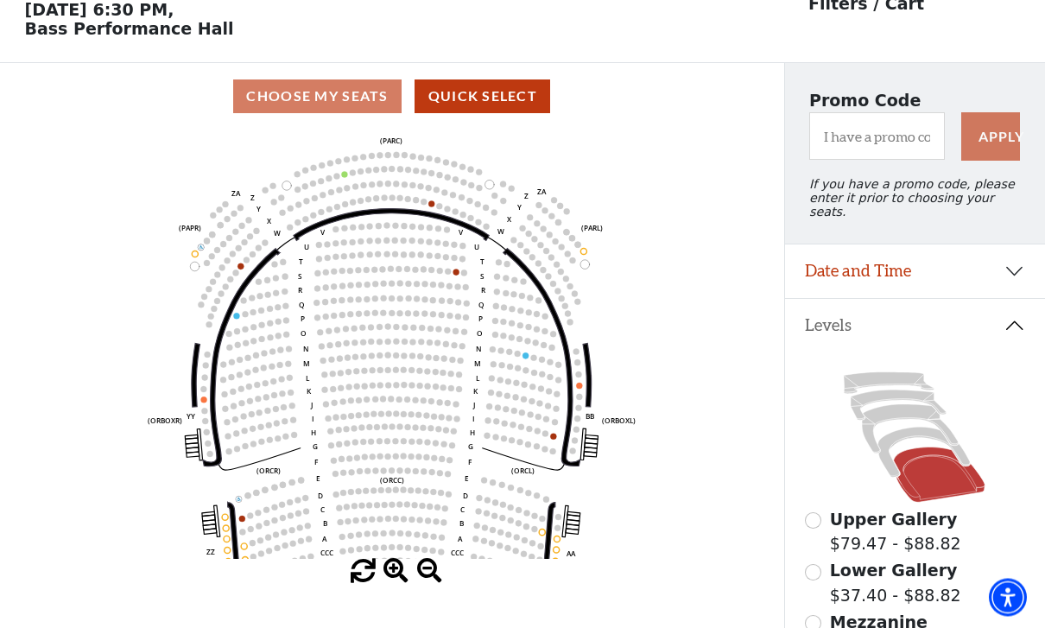
scroll to position [80, 0]
click at [230, 514] on icon "Left (ORPITL) Right (ORPITR) Center (ORPITC) ZZ AA YY BB ZA ZA (ORCL) (ORCR) (O…" at bounding box center [392, 344] width 706 height 429
click at [225, 518] on circle at bounding box center [225, 517] width 6 height 6
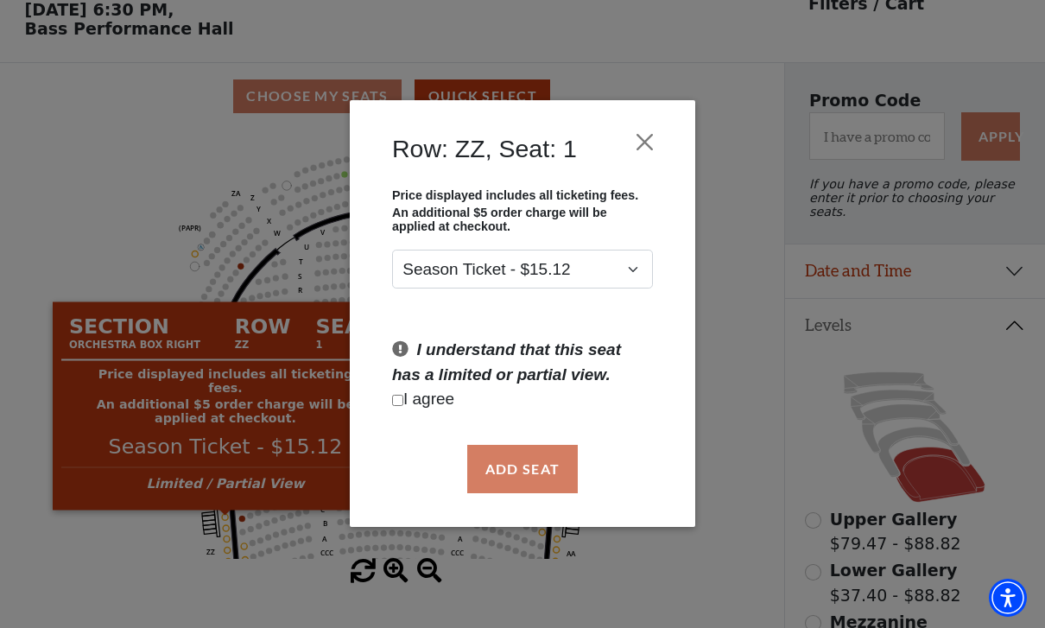
click at [403, 404] on input "Checkbox field" at bounding box center [397, 400] width 11 height 11
checkbox input "true"
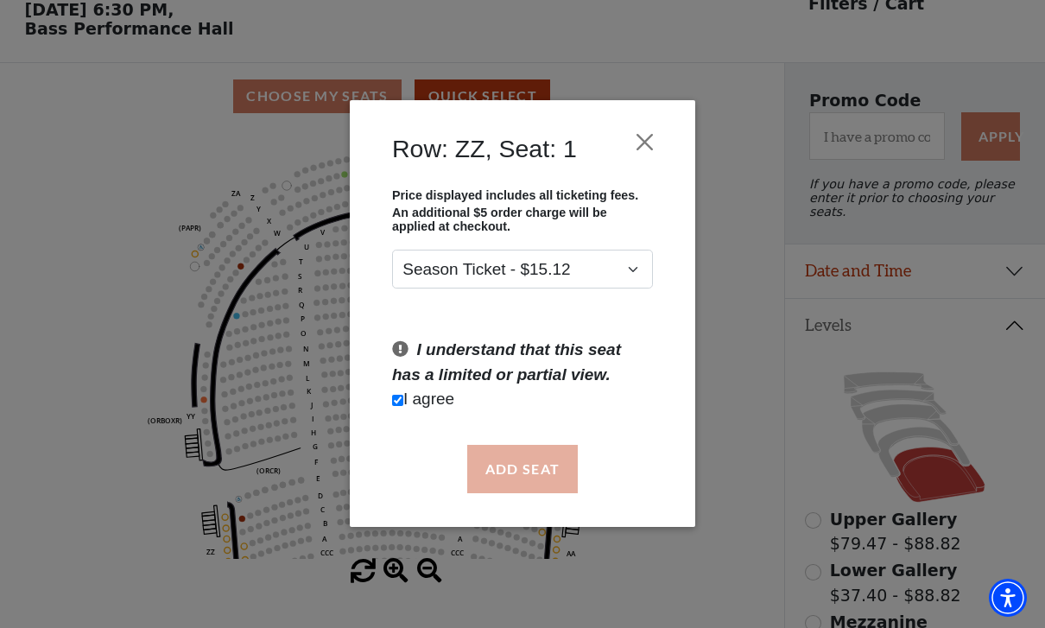
click at [520, 471] on button "Add Seat" at bounding box center [522, 469] width 111 height 48
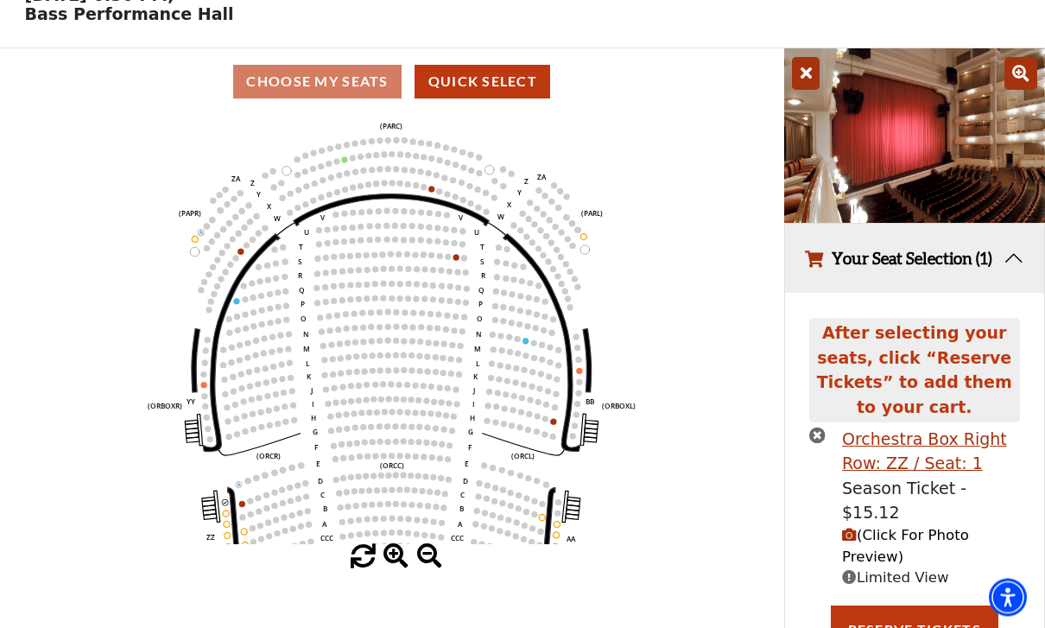
scroll to position [95, 0]
click at [223, 505] on circle at bounding box center [225, 502] width 6 height 6
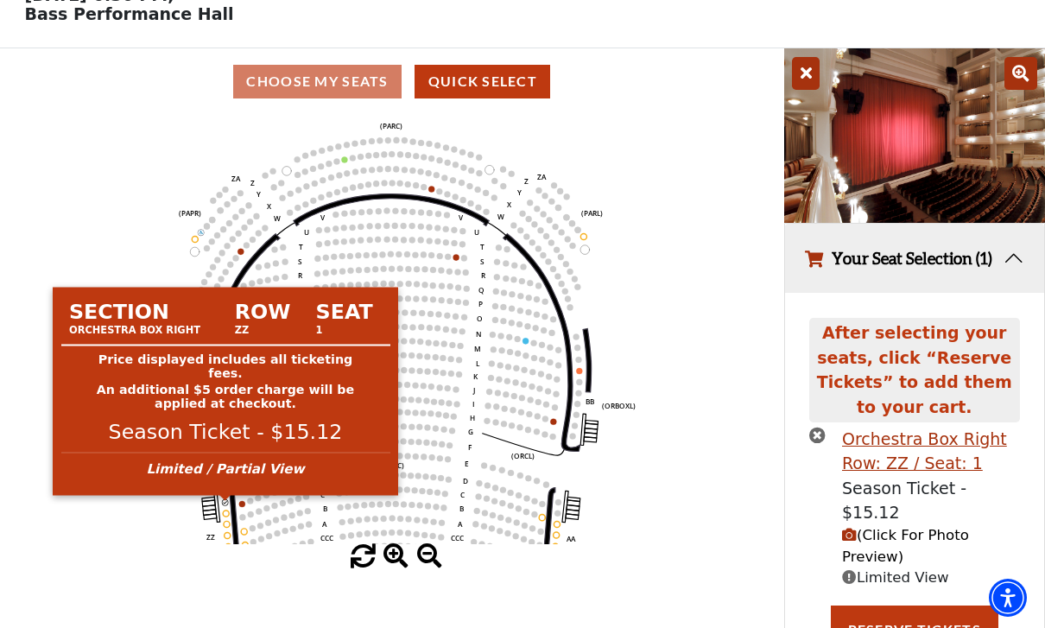
click at [228, 516] on circle at bounding box center [227, 513] width 6 height 6
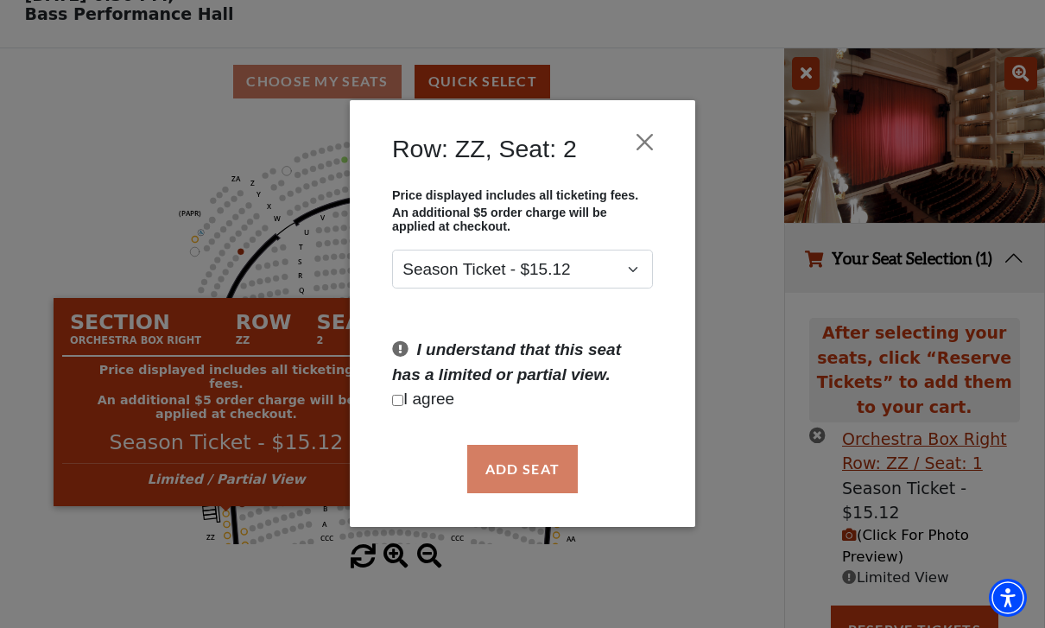
click at [392, 402] on input "Checkbox field" at bounding box center [397, 400] width 11 height 11
checkbox input "true"
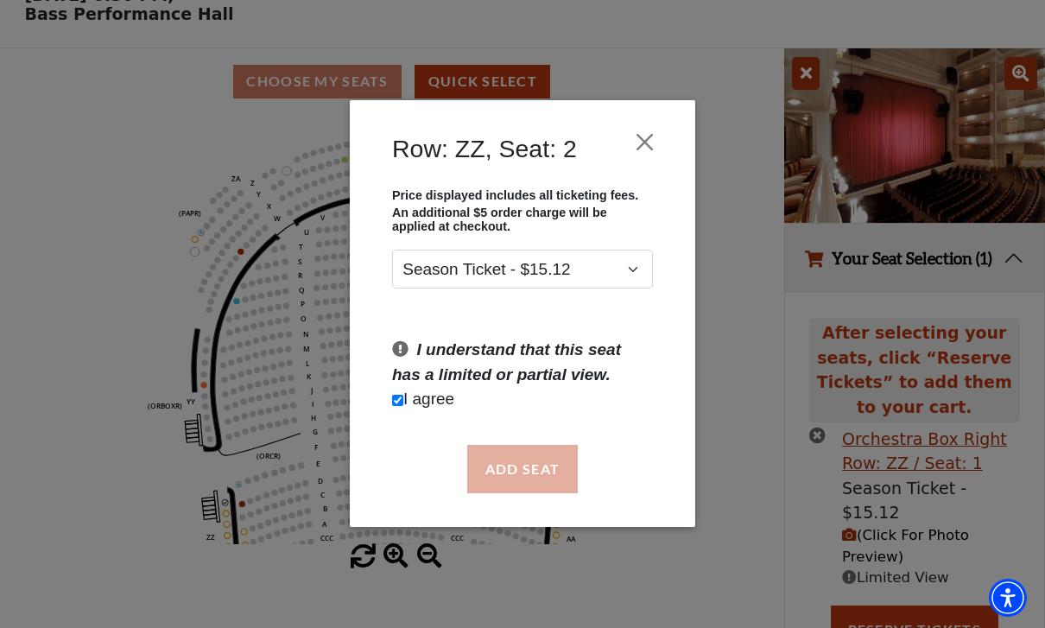
click at [532, 474] on button "Add Seat" at bounding box center [522, 469] width 111 height 48
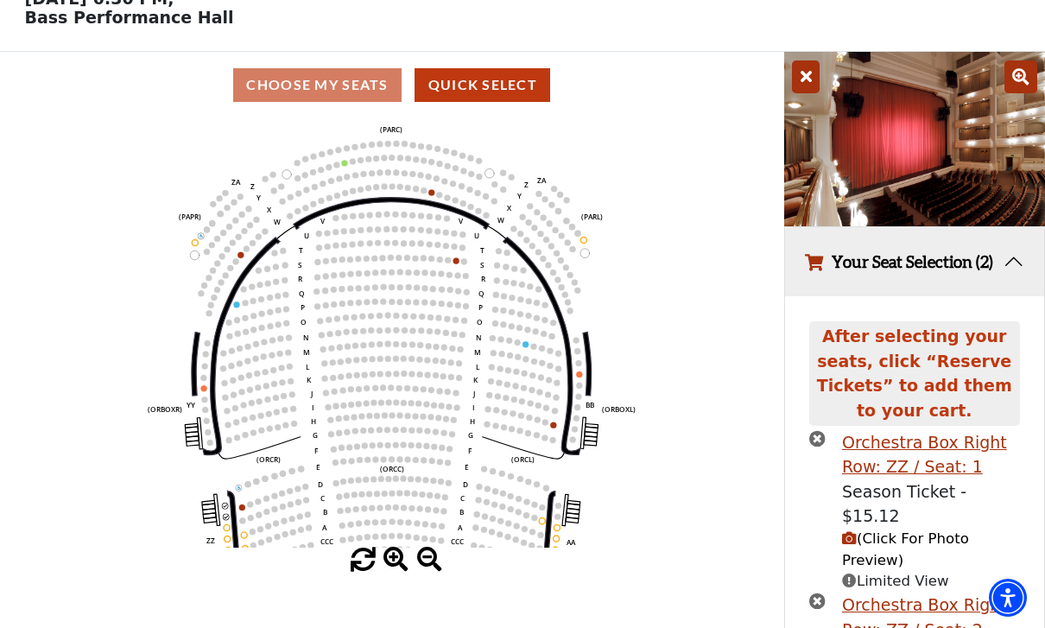
scroll to position [86, 0]
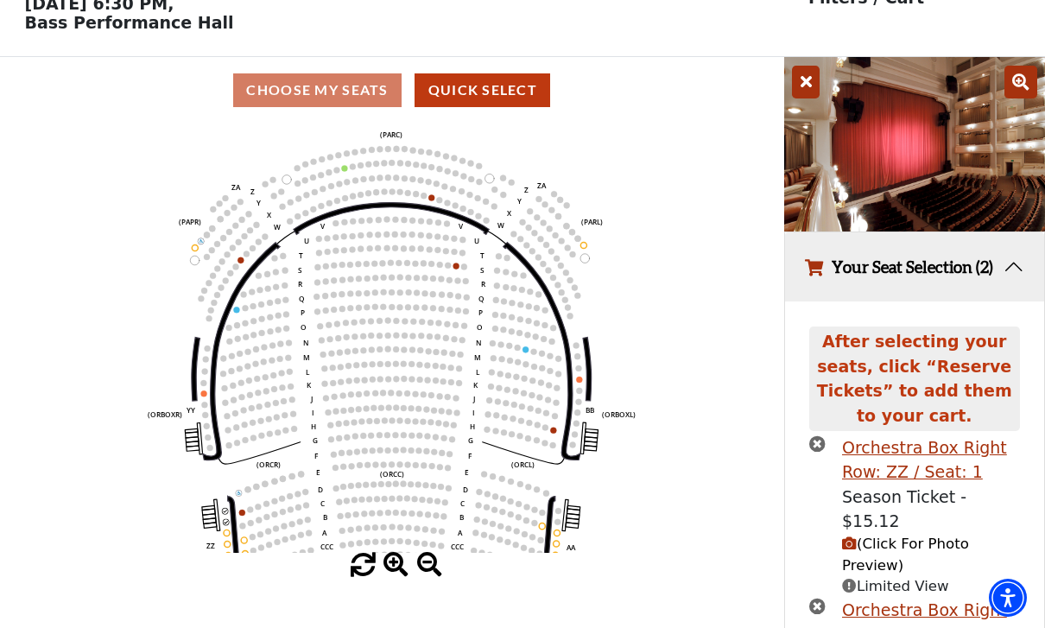
click at [931, 545] on span "(Click For Photo Preview)" at bounding box center [905, 554] width 127 height 38
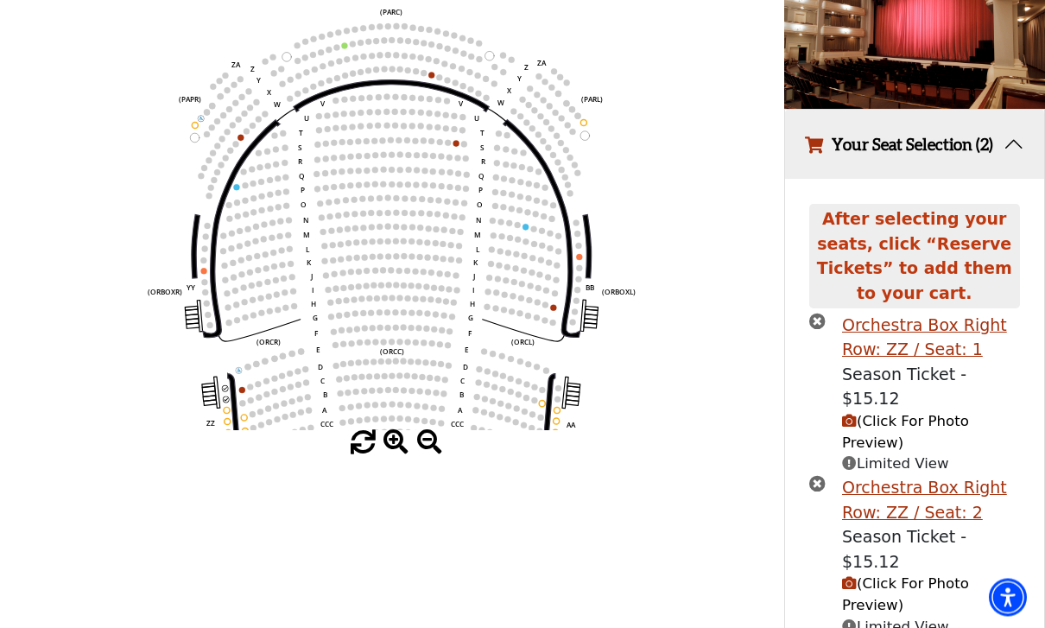
scroll to position [233, 0]
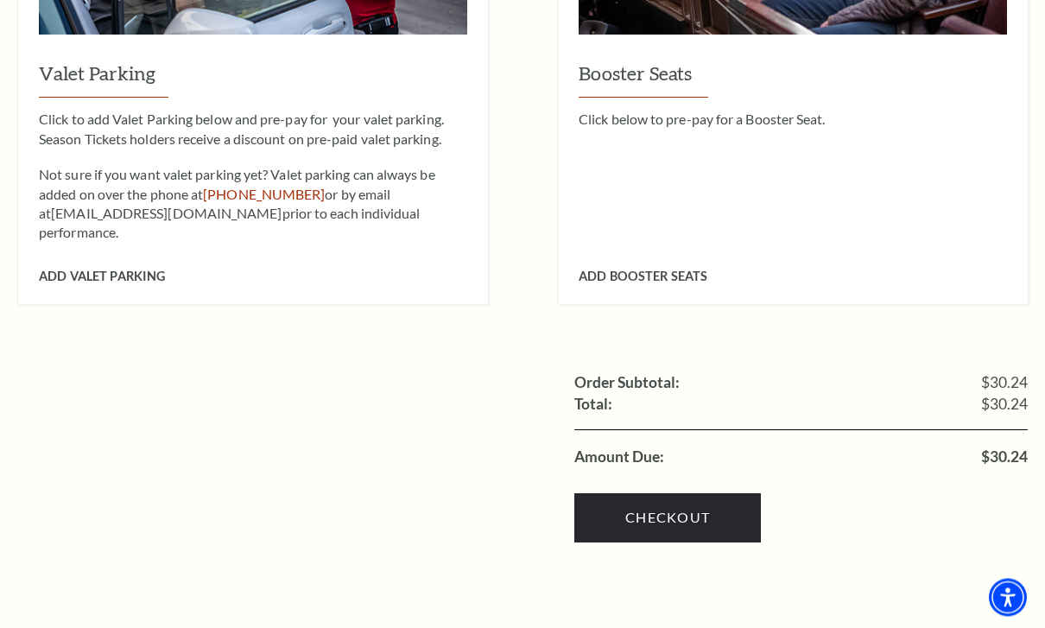
scroll to position [1735, 0]
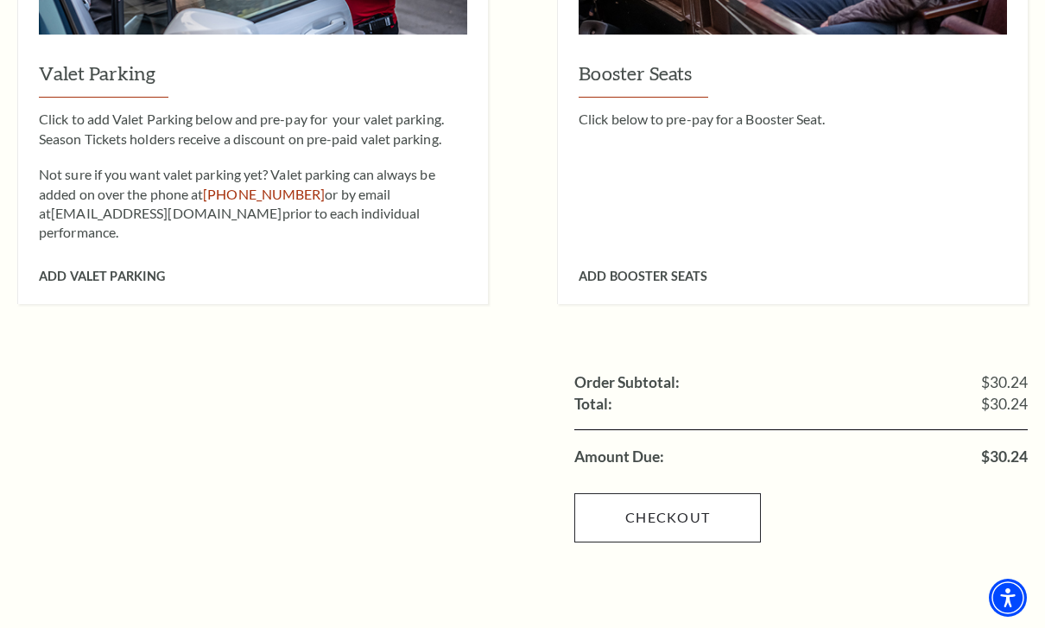
click at [708, 493] on link "Checkout" at bounding box center [667, 517] width 187 height 48
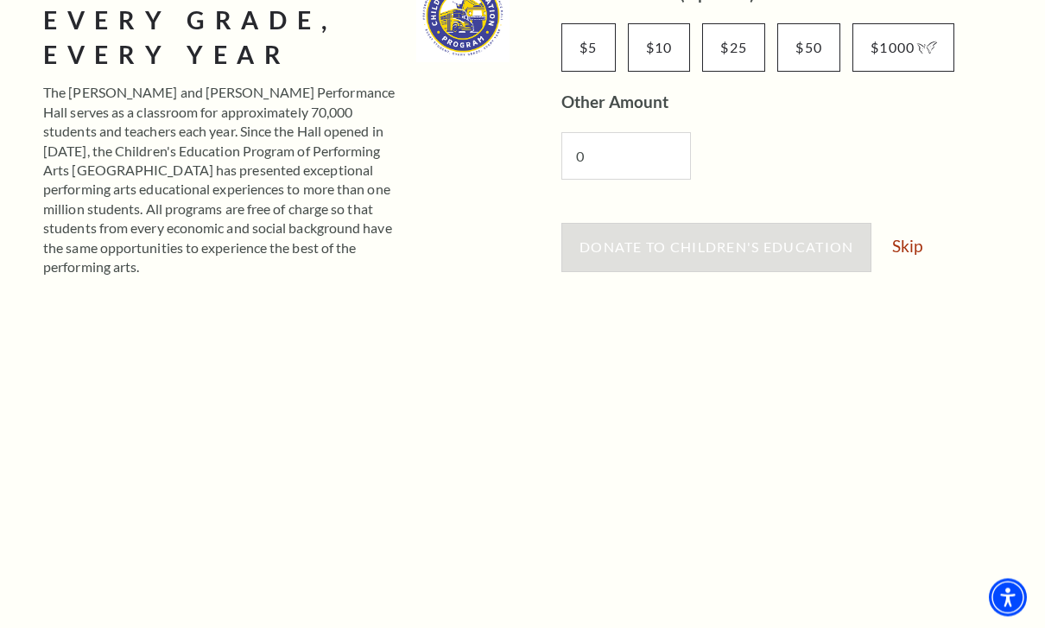
scroll to position [279, 0]
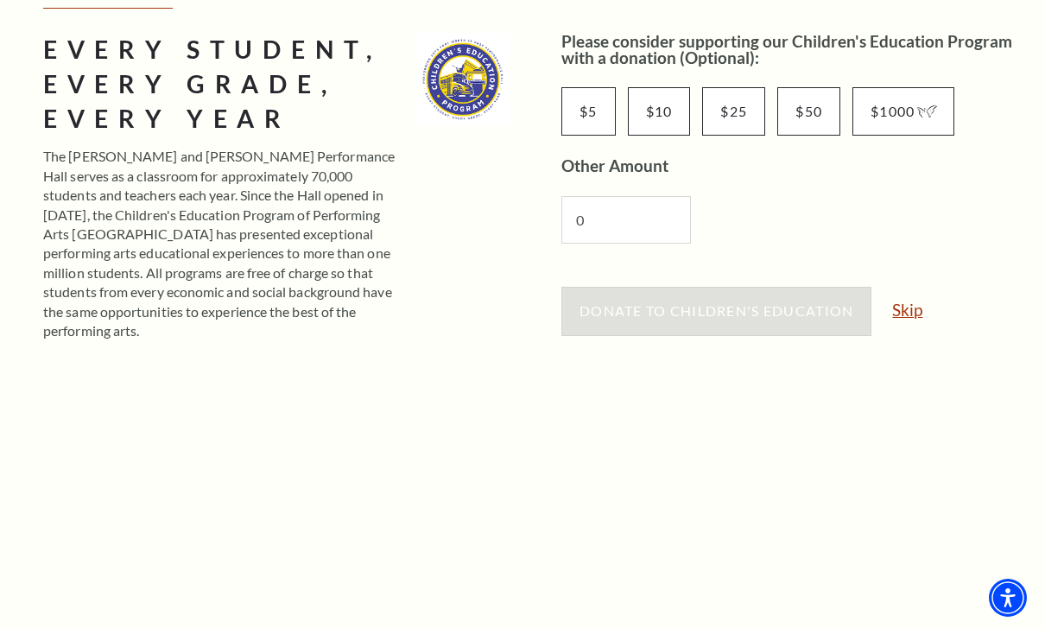
click at [915, 303] on link "Skip" at bounding box center [907, 309] width 30 height 16
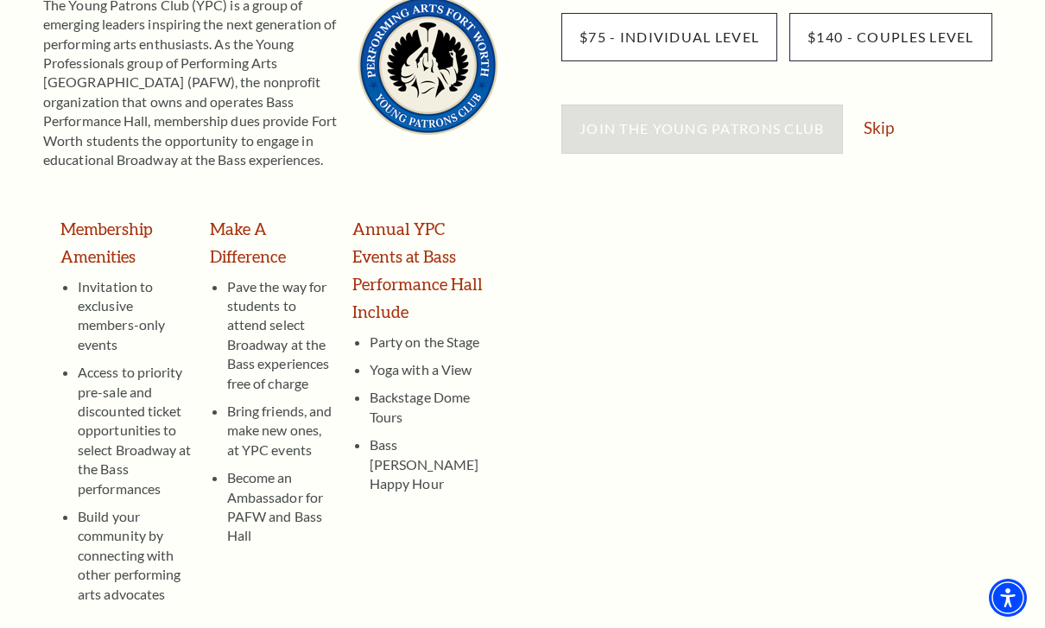
scroll to position [222, 0]
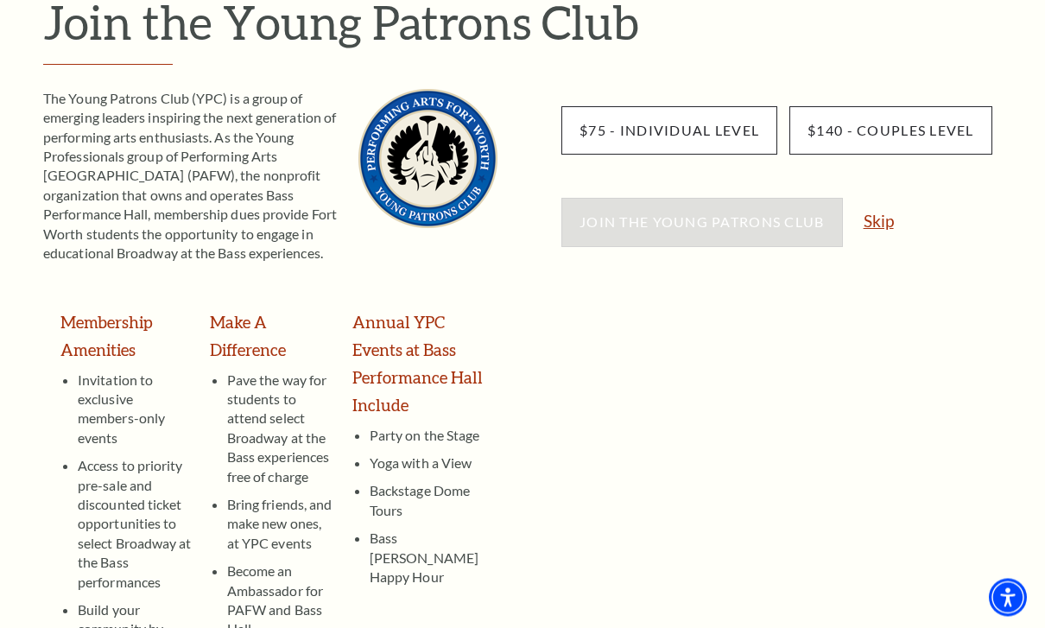
click at [877, 223] on link "Skip" at bounding box center [879, 221] width 30 height 16
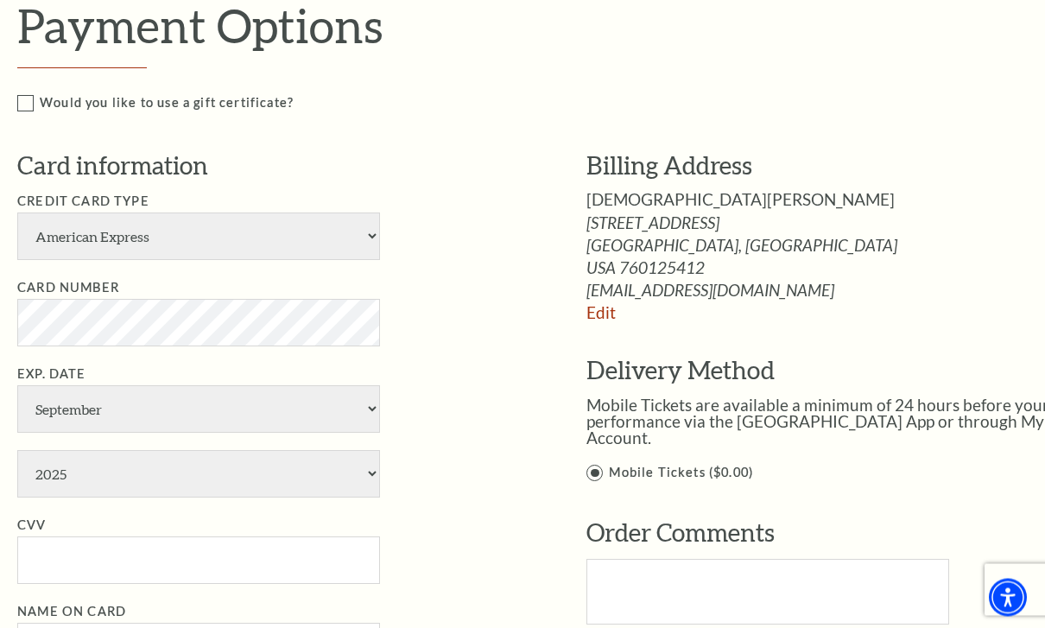
scroll to position [1130, 0]
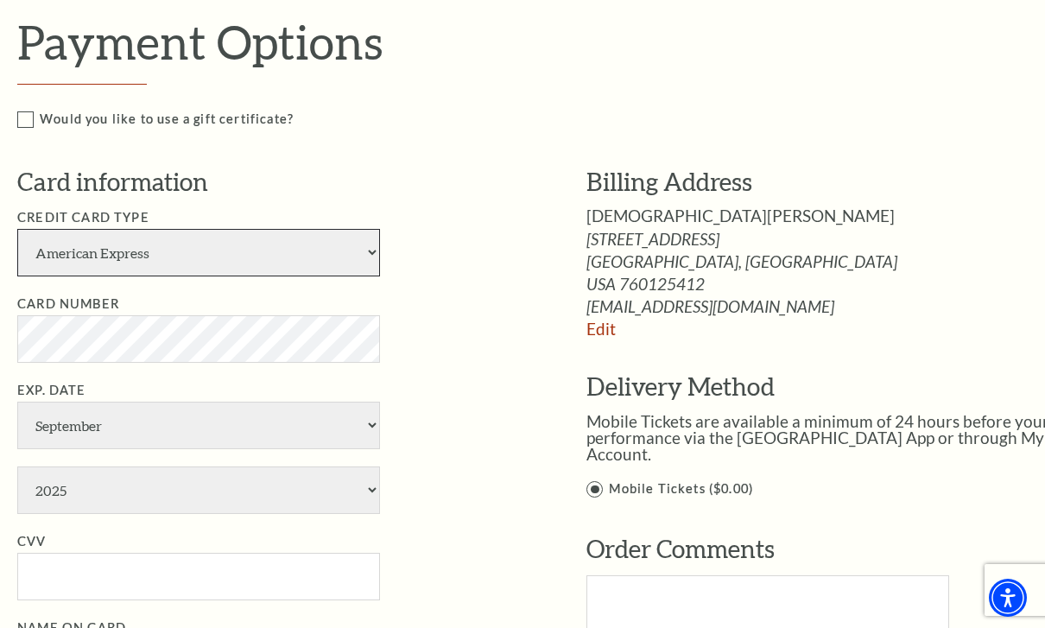
select select "24"
select select "2026"
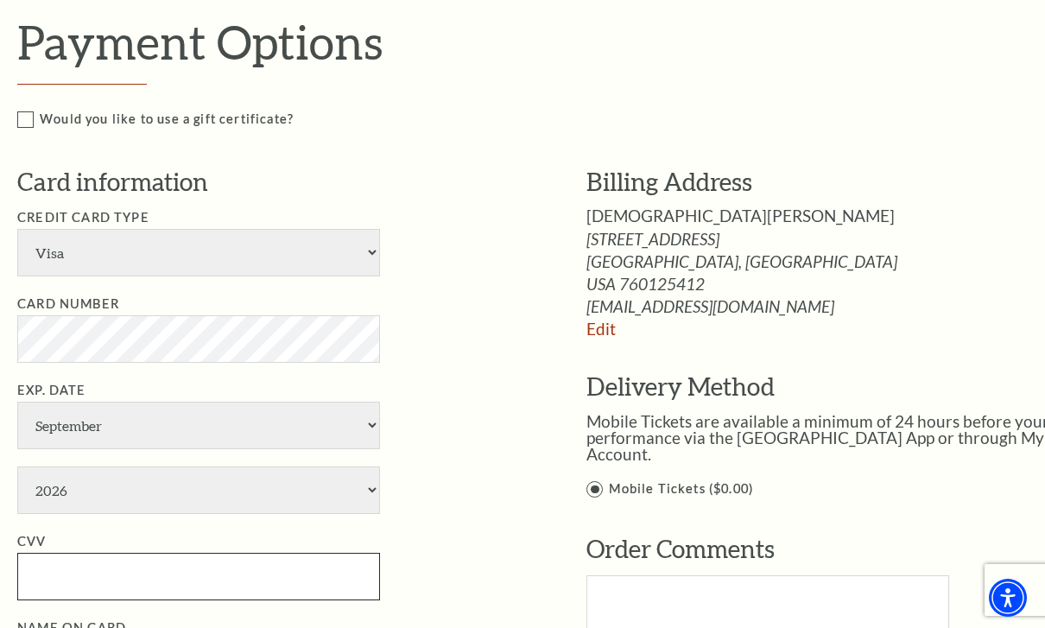
type input "721"
type input "Kristen DeVries"
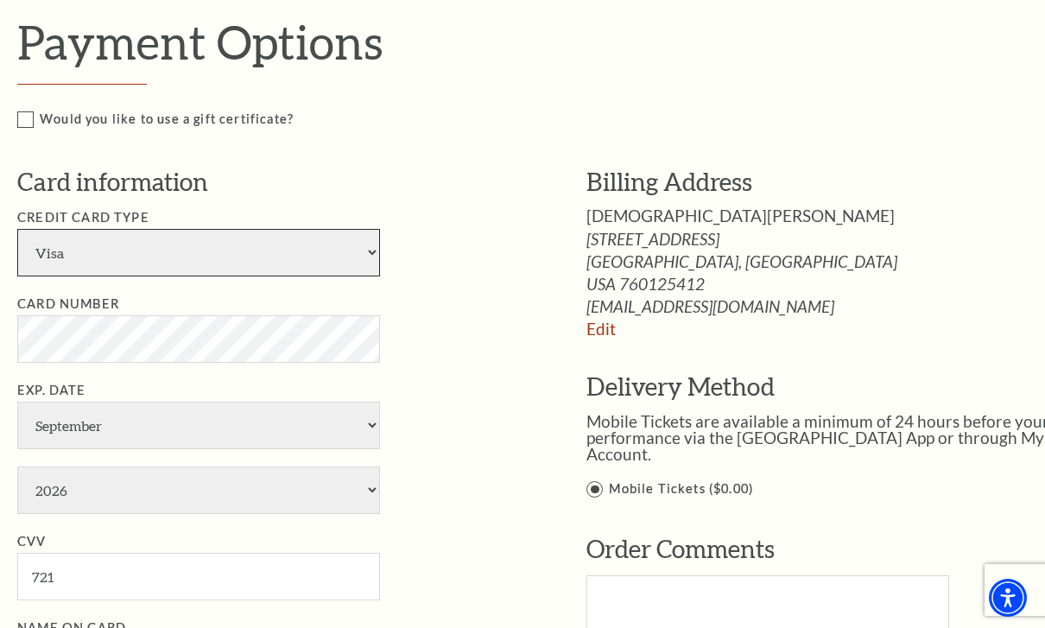
click at [359, 231] on select "American Express Visa Master Card Discover" at bounding box center [198, 253] width 363 height 48
select select "23"
select select "7"
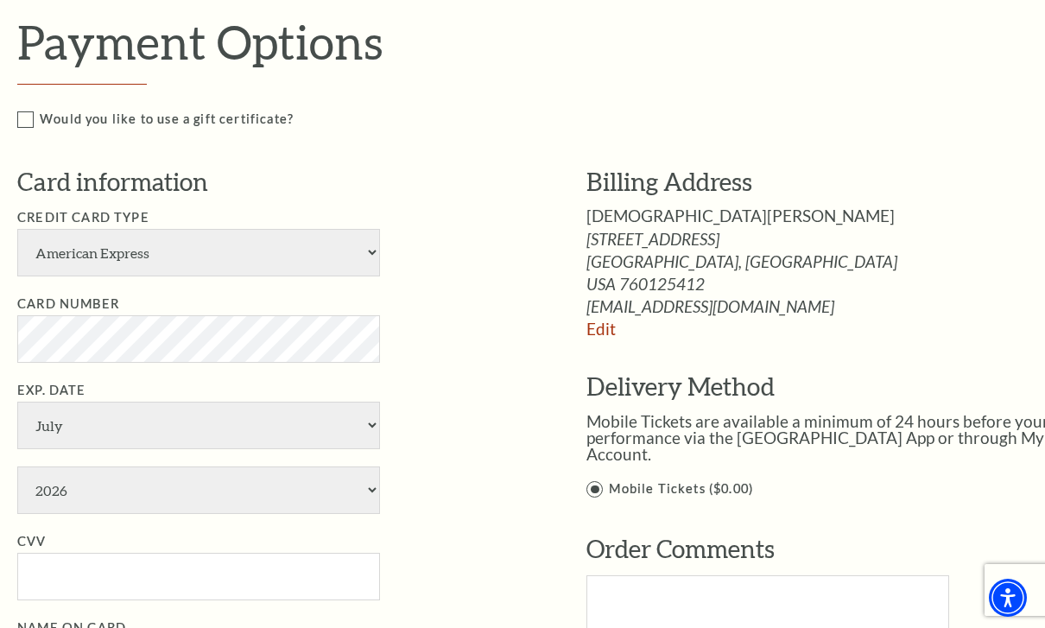
select select "2028"
type input "8302"
type input "Kristen DeVries"
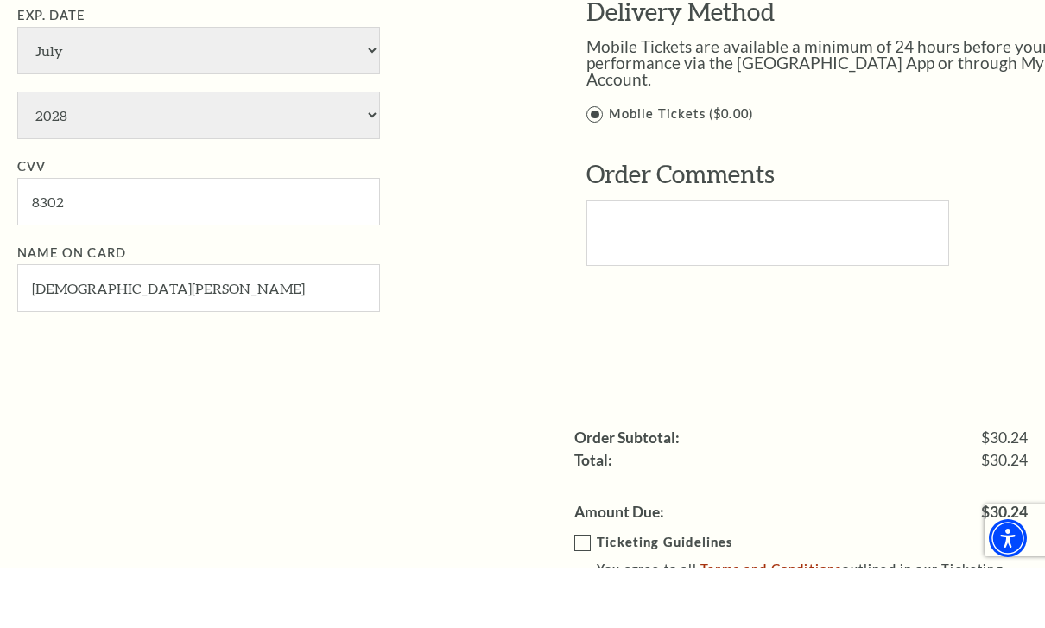
scroll to position [1505, 0]
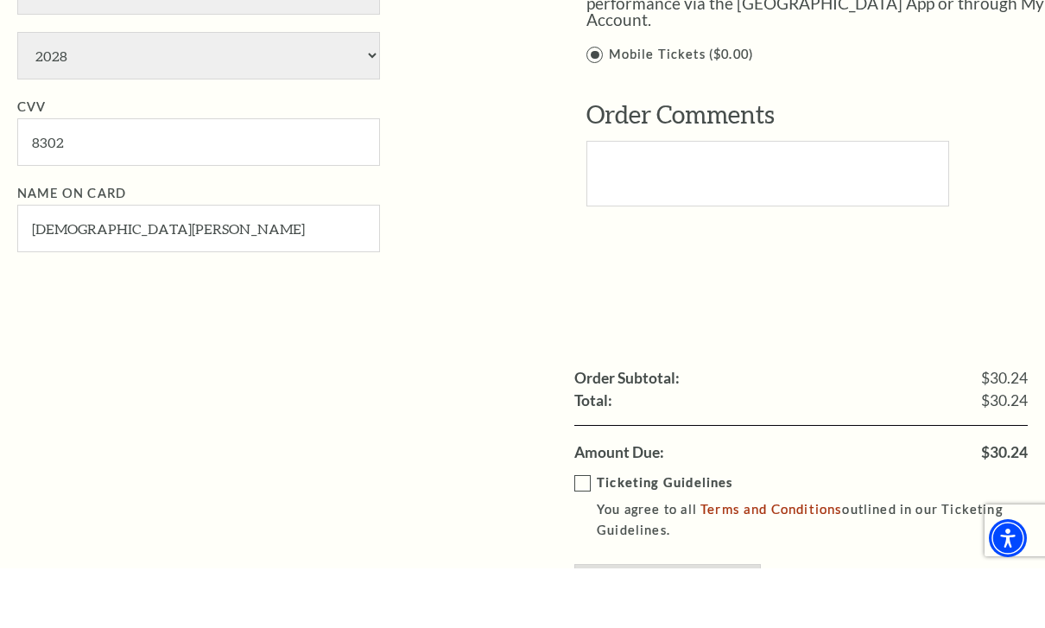
click at [584, 532] on label "Ticketing Guidelines You agree to all Terms and Conditions outlined in our Tick…" at bounding box center [813, 566] width 478 height 69
click at [0, 0] on input "Ticketing Guidelines You agree to all Terms and Conditions outlined in our Tick…" at bounding box center [0, 0] width 0 height 0
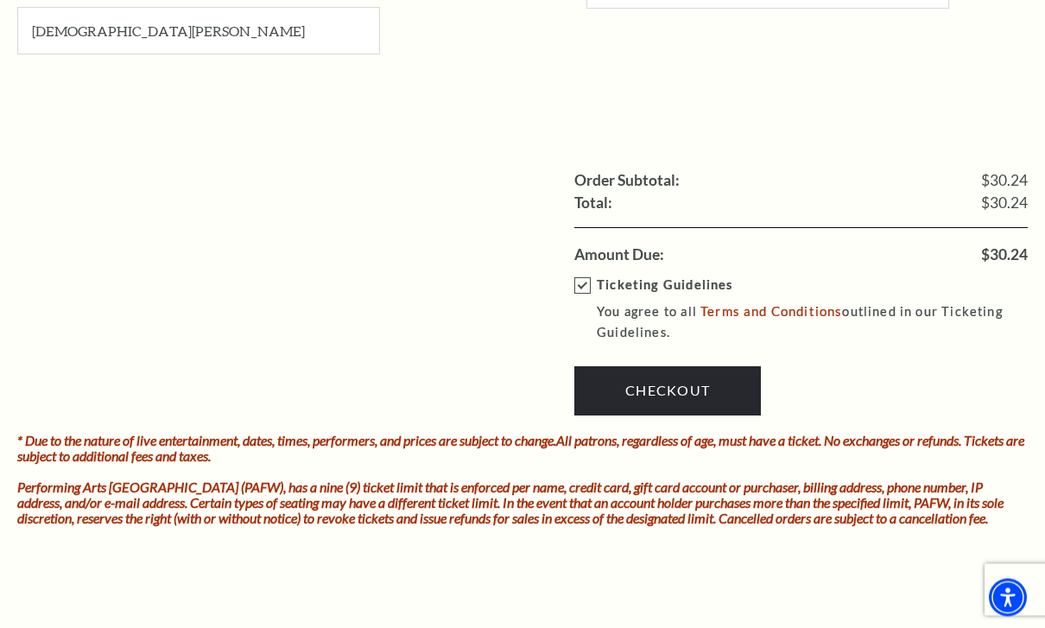
scroll to position [1762, 0]
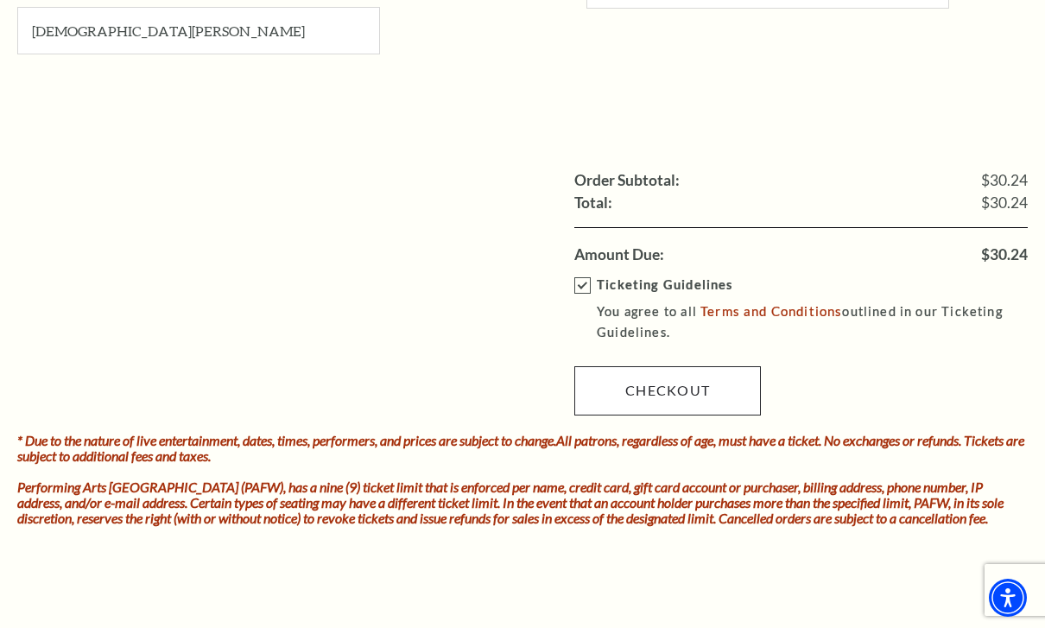
click at [705, 366] on link "Checkout" at bounding box center [667, 390] width 187 height 48
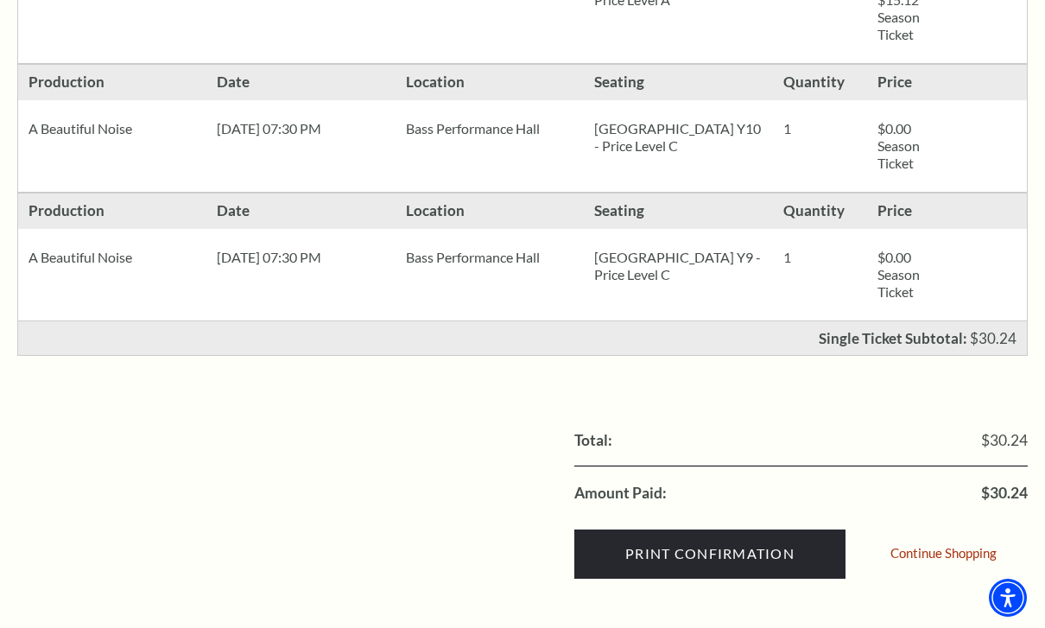
scroll to position [596, 0]
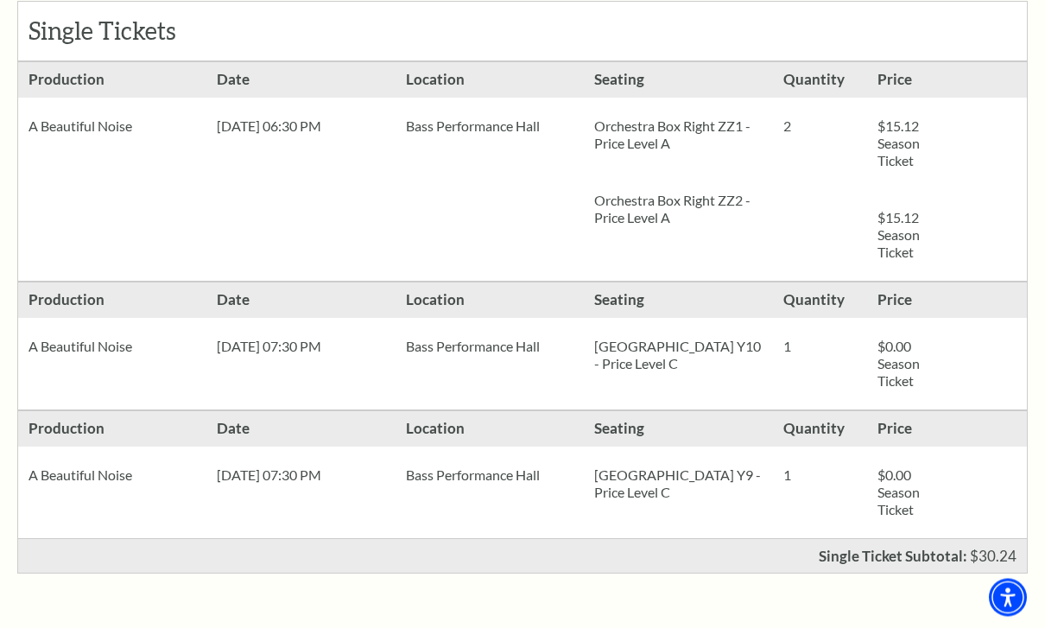
click at [950, 460] on div "$0.00 Season Ticket" at bounding box center [914, 493] width 94 height 92
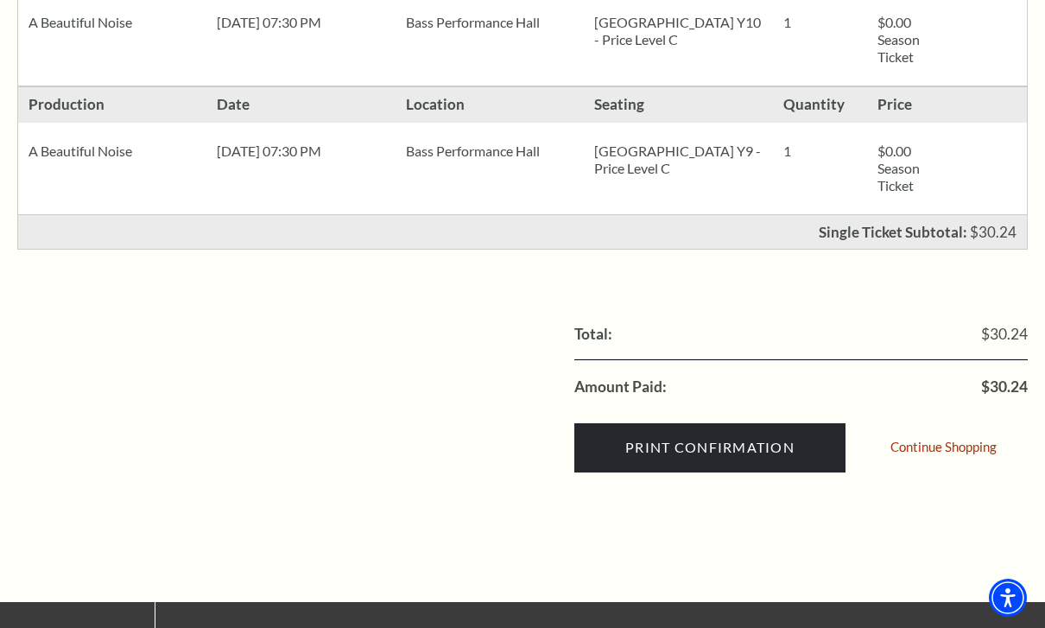
scroll to position [698, 0]
